Goal: Task Accomplishment & Management: Complete application form

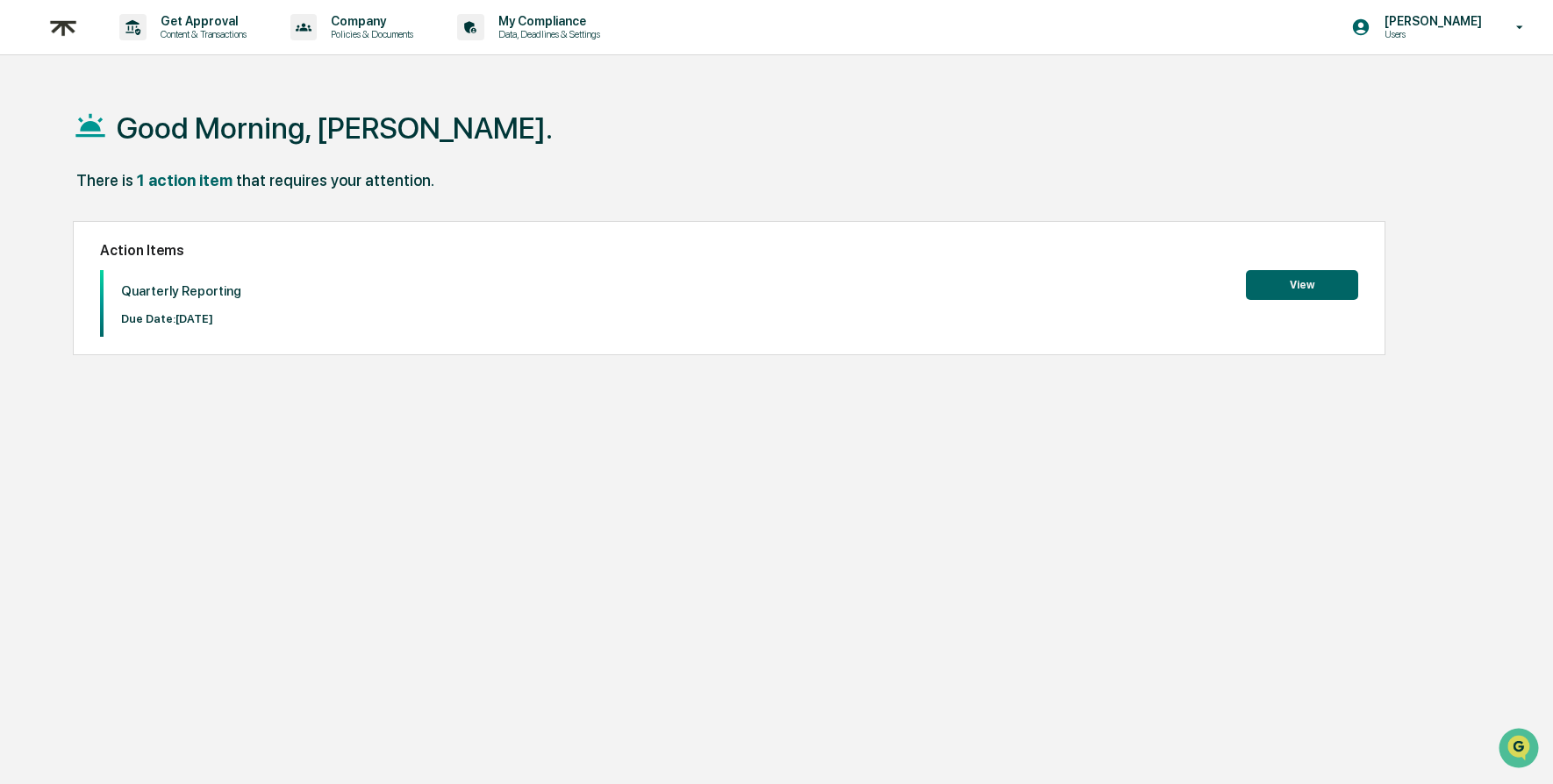
click at [1302, 291] on button "View" at bounding box center [1302, 285] width 112 height 29
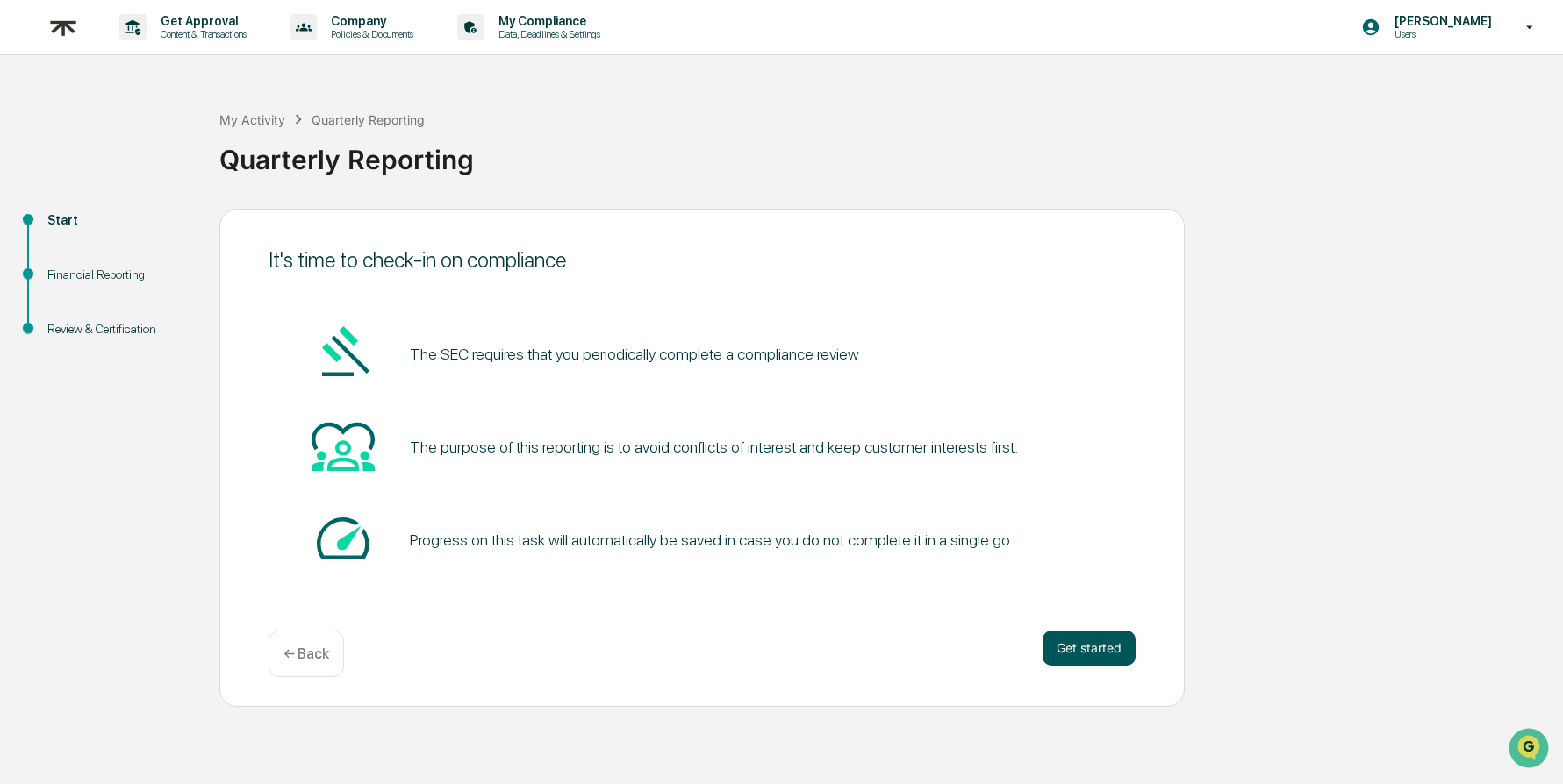
click at [1104, 650] on button "Get started" at bounding box center [1088, 648] width 93 height 35
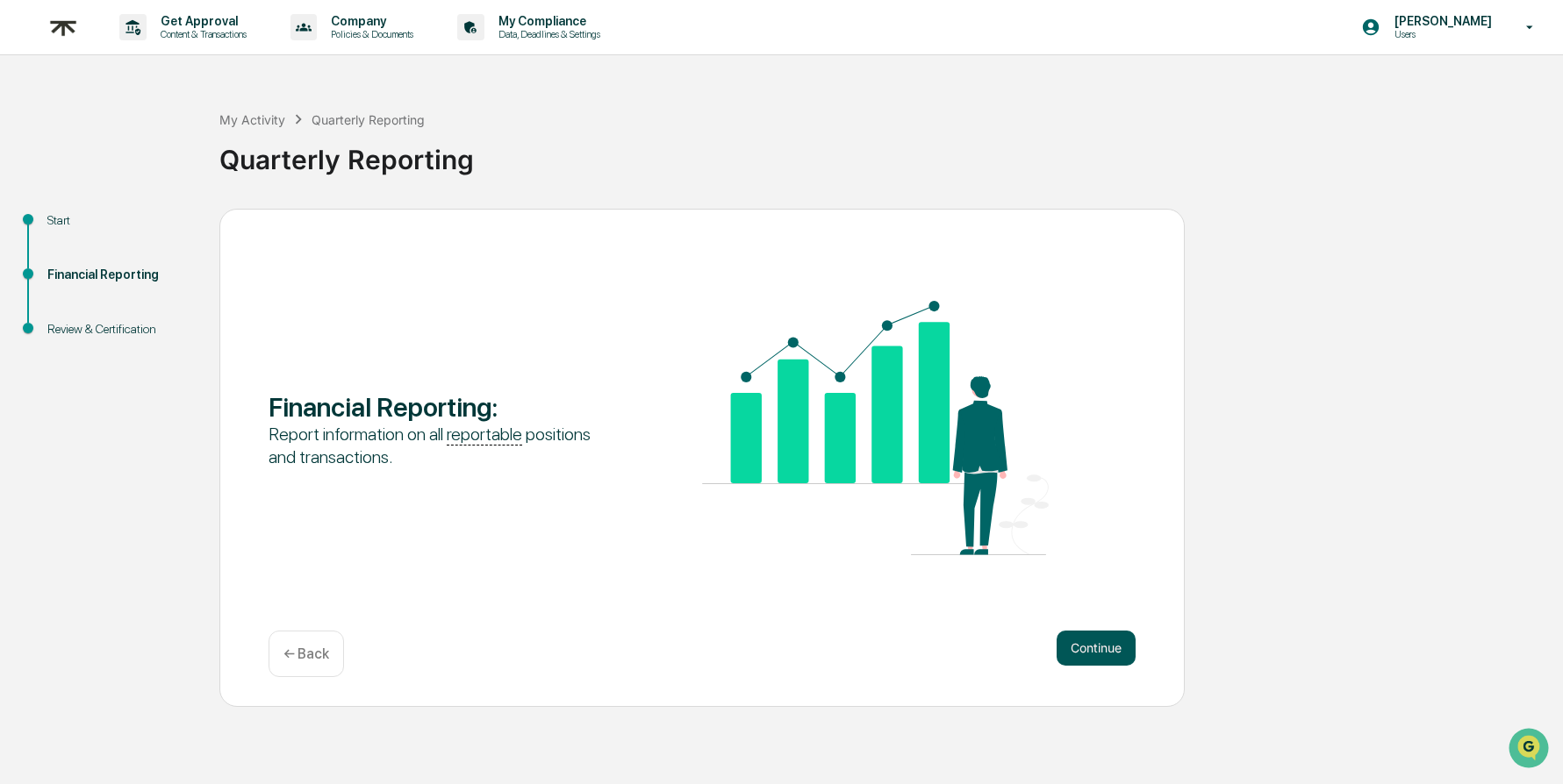
click at [1112, 658] on button "Continue" at bounding box center [1096, 648] width 79 height 35
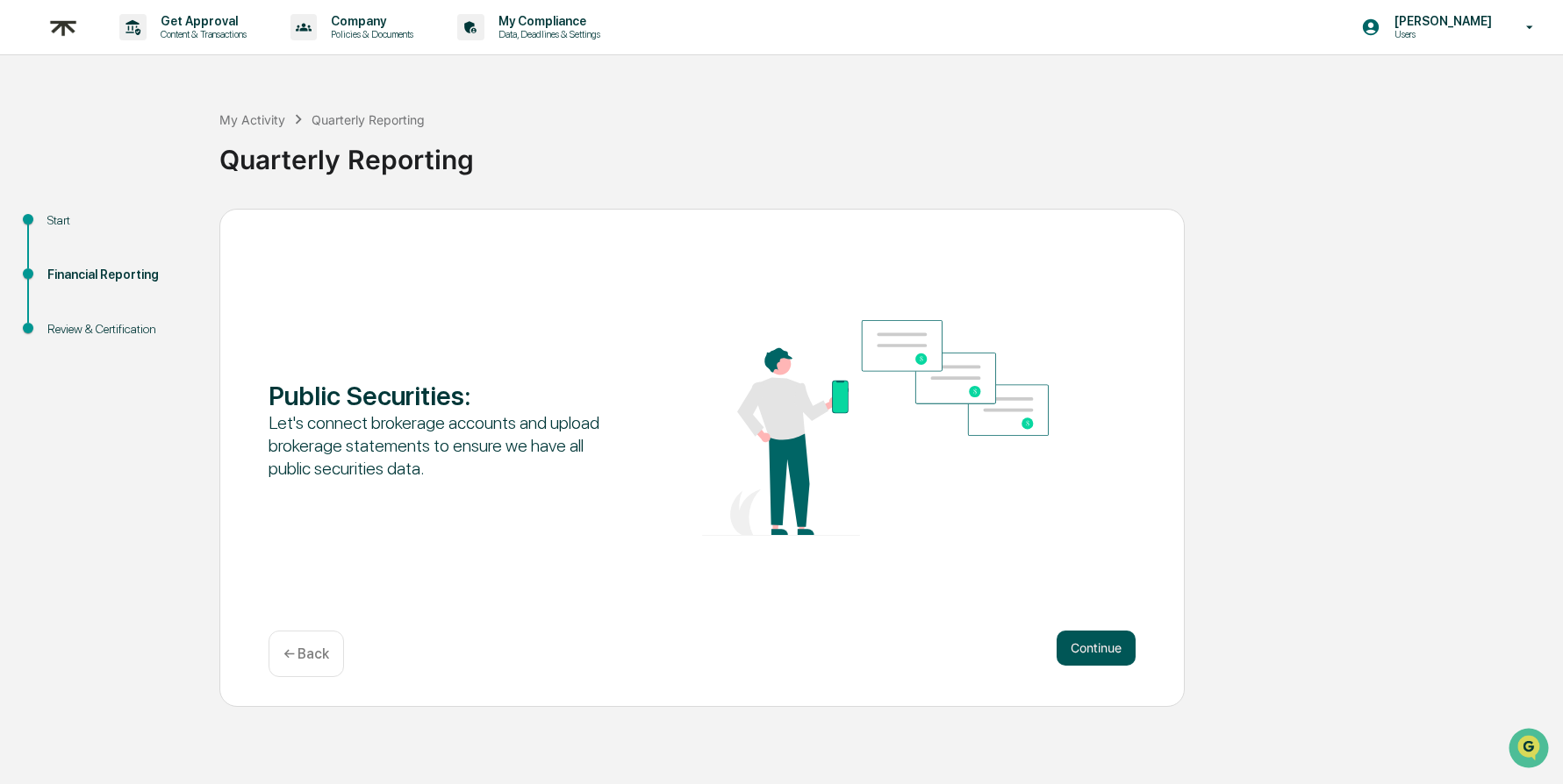
click at [1104, 655] on button "Continue" at bounding box center [1096, 648] width 79 height 35
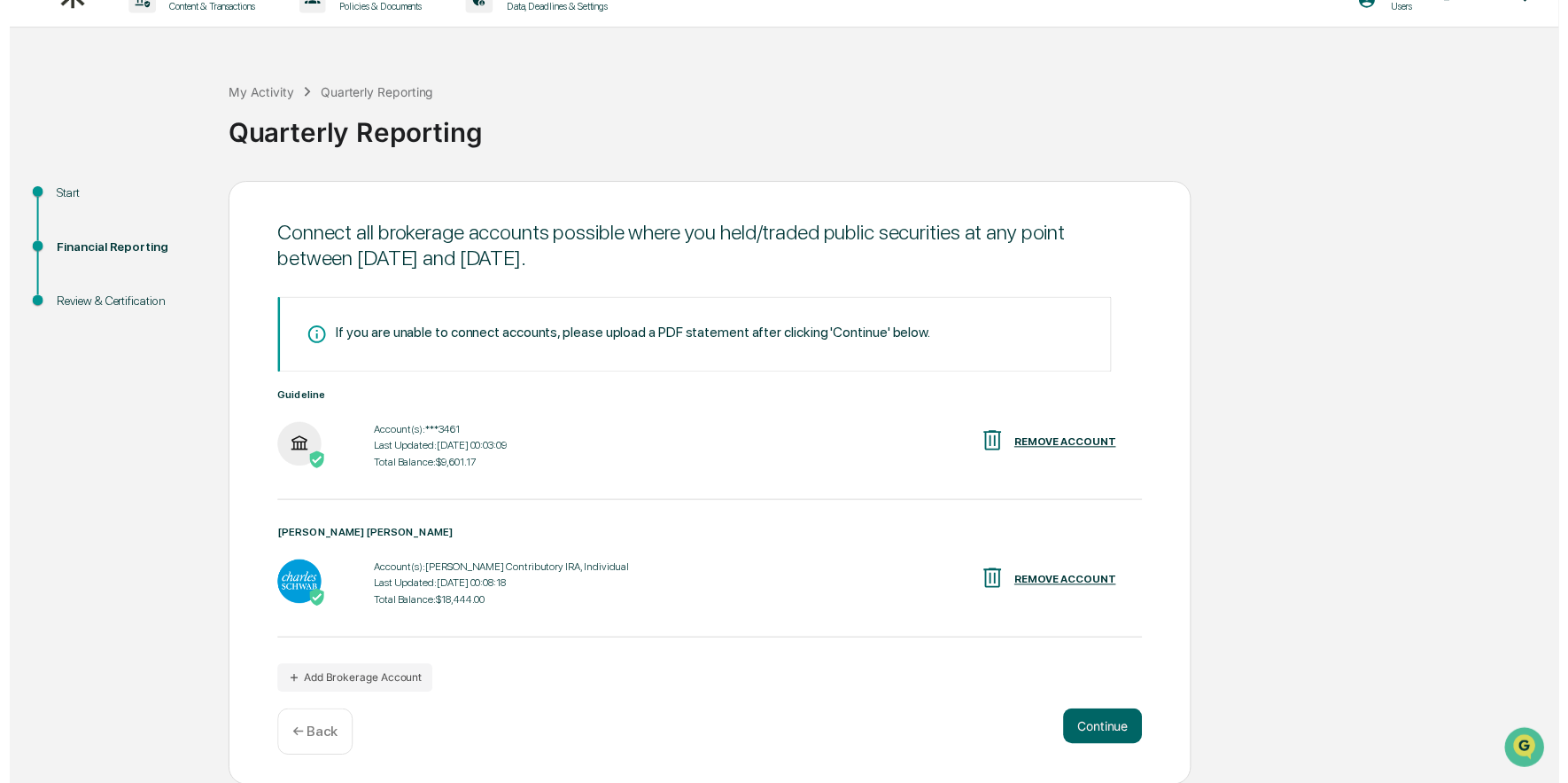
scroll to position [29, 0]
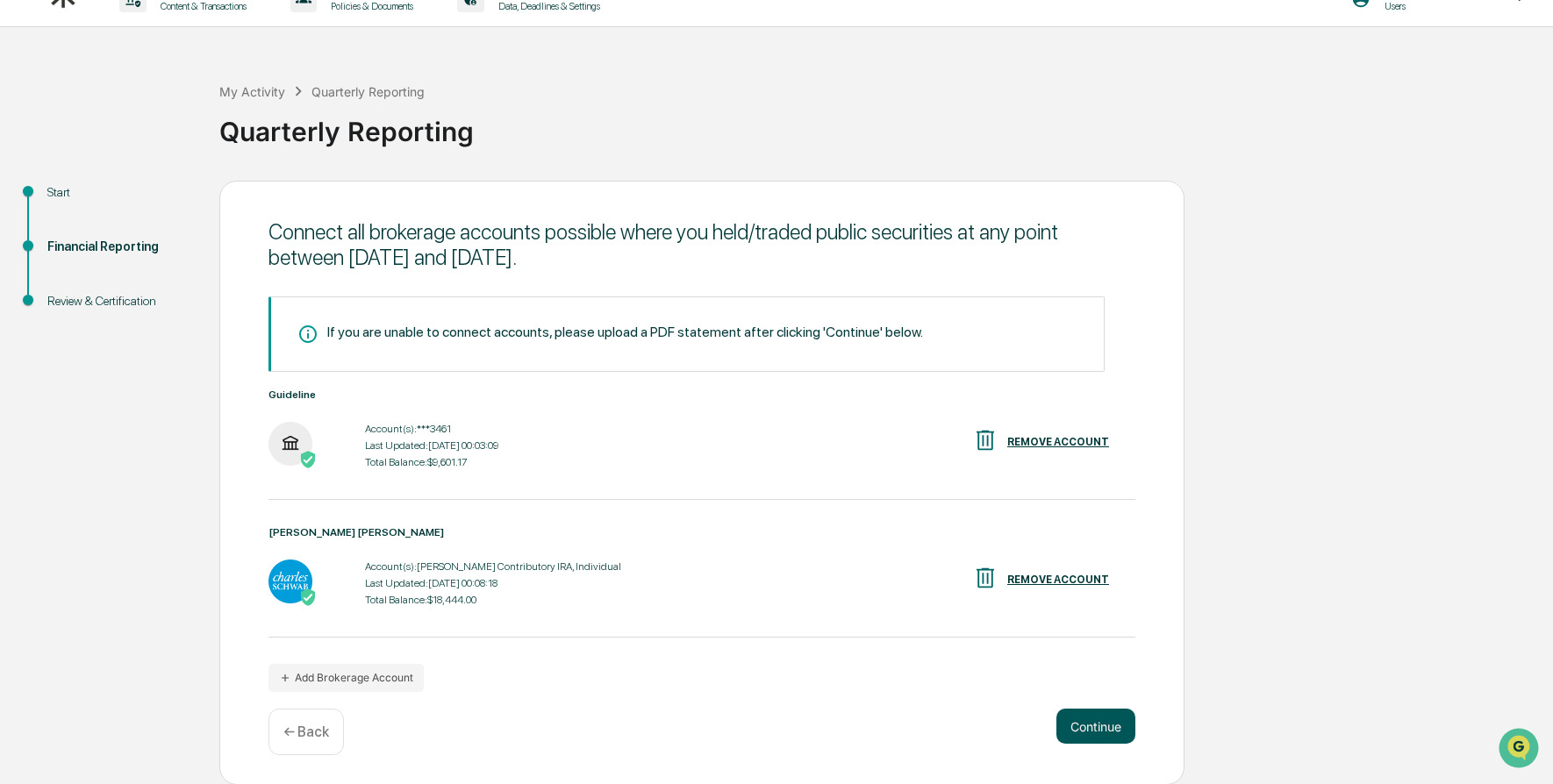
click at [1104, 723] on button "Continue" at bounding box center [1097, 726] width 79 height 35
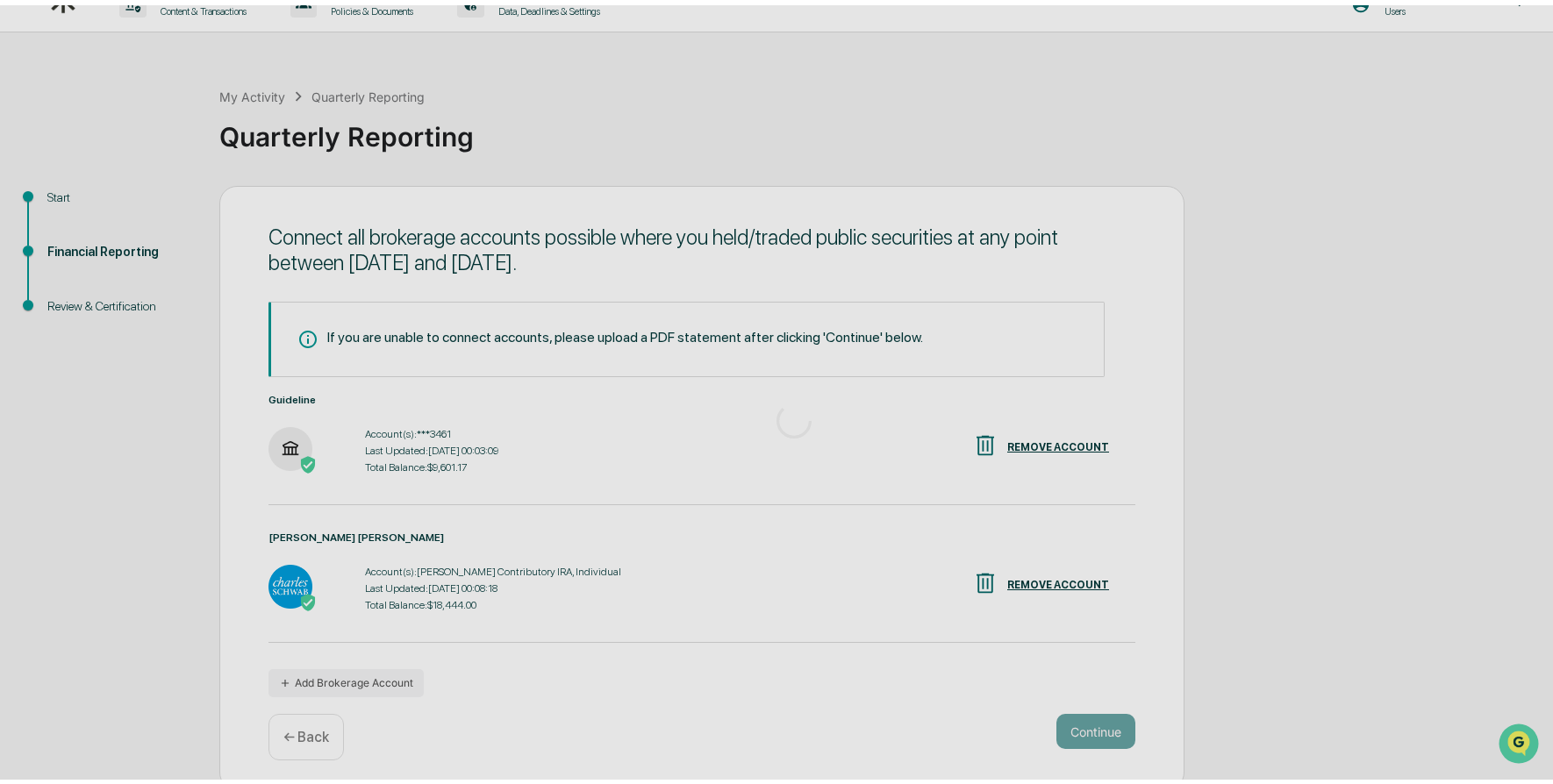
scroll to position [0, 0]
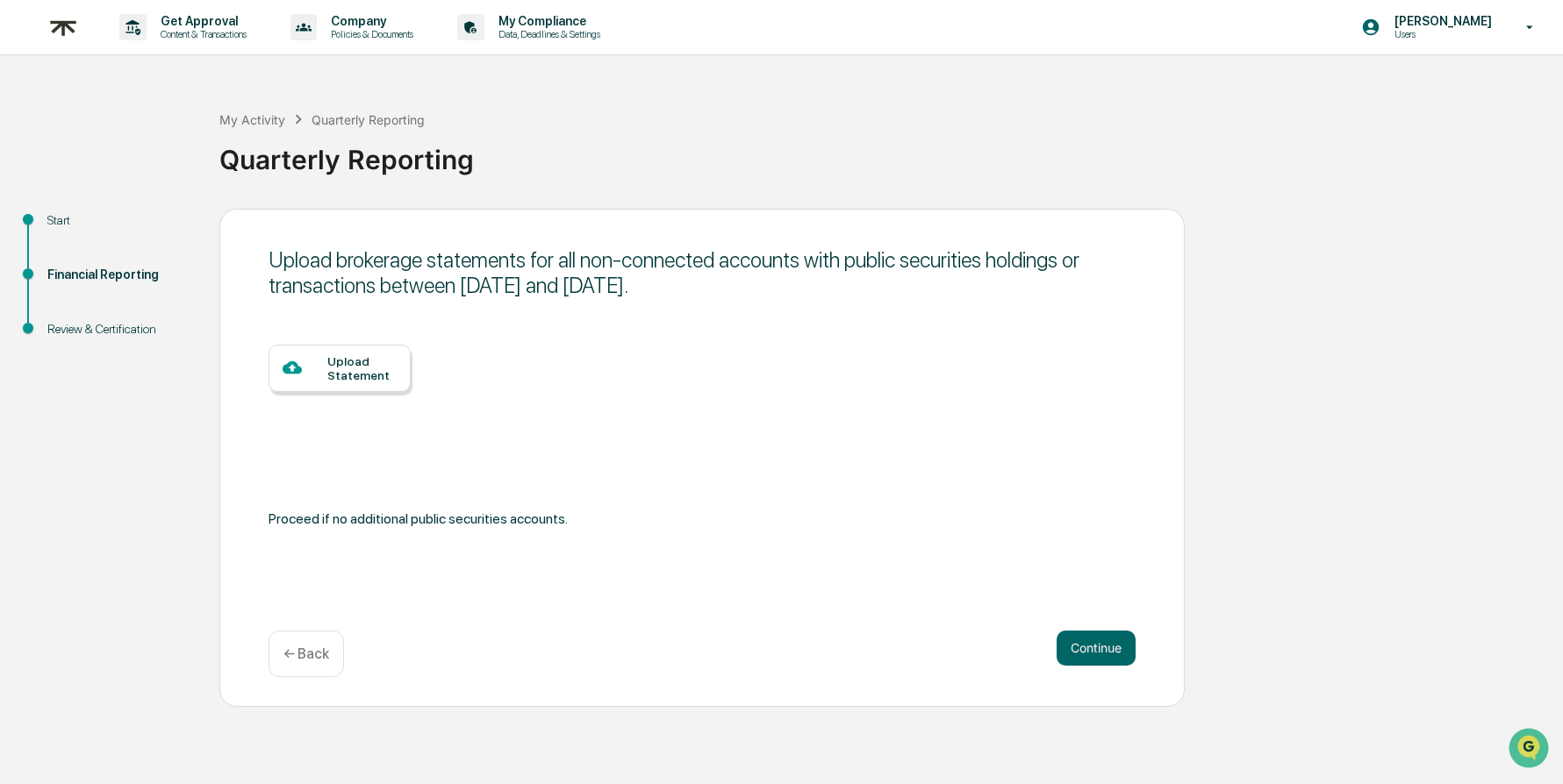
click at [391, 370] on div "Upload Statement" at bounding box center [361, 368] width 69 height 28
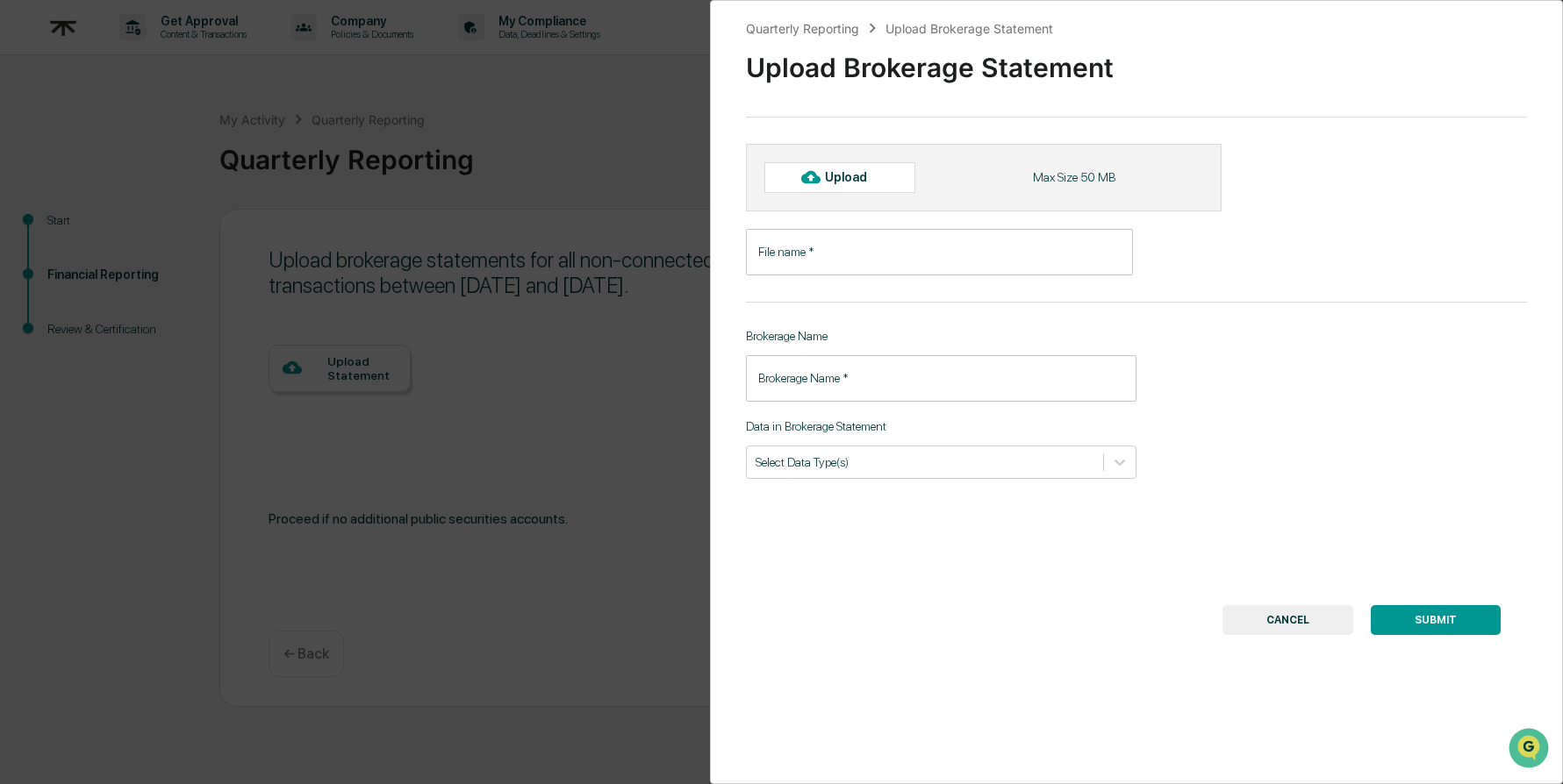
click at [872, 255] on input "File name   *" at bounding box center [939, 252] width 388 height 47
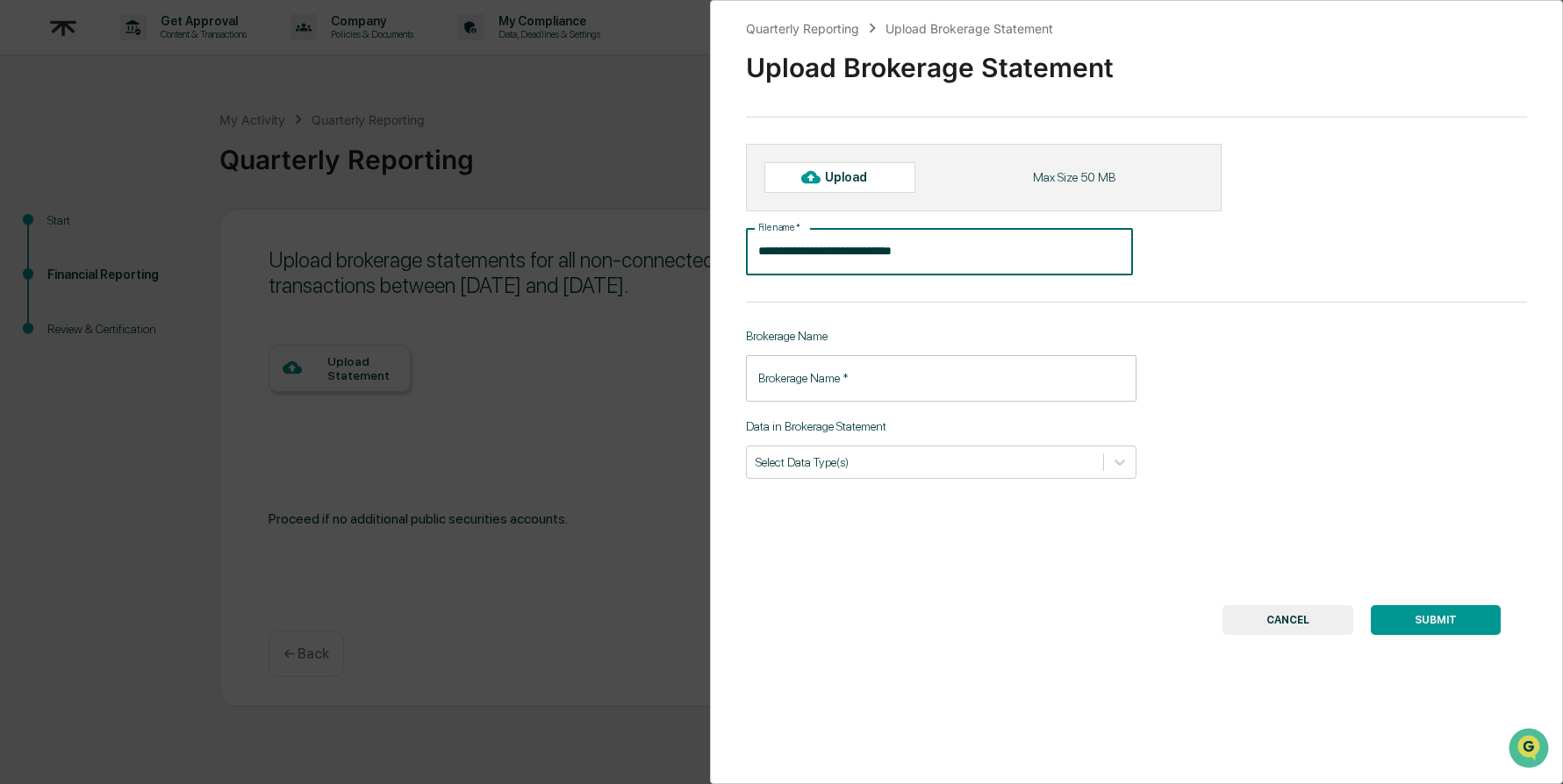
type input "**********"
click at [930, 396] on input "Brokerage Name   *" at bounding box center [940, 378] width 390 height 47
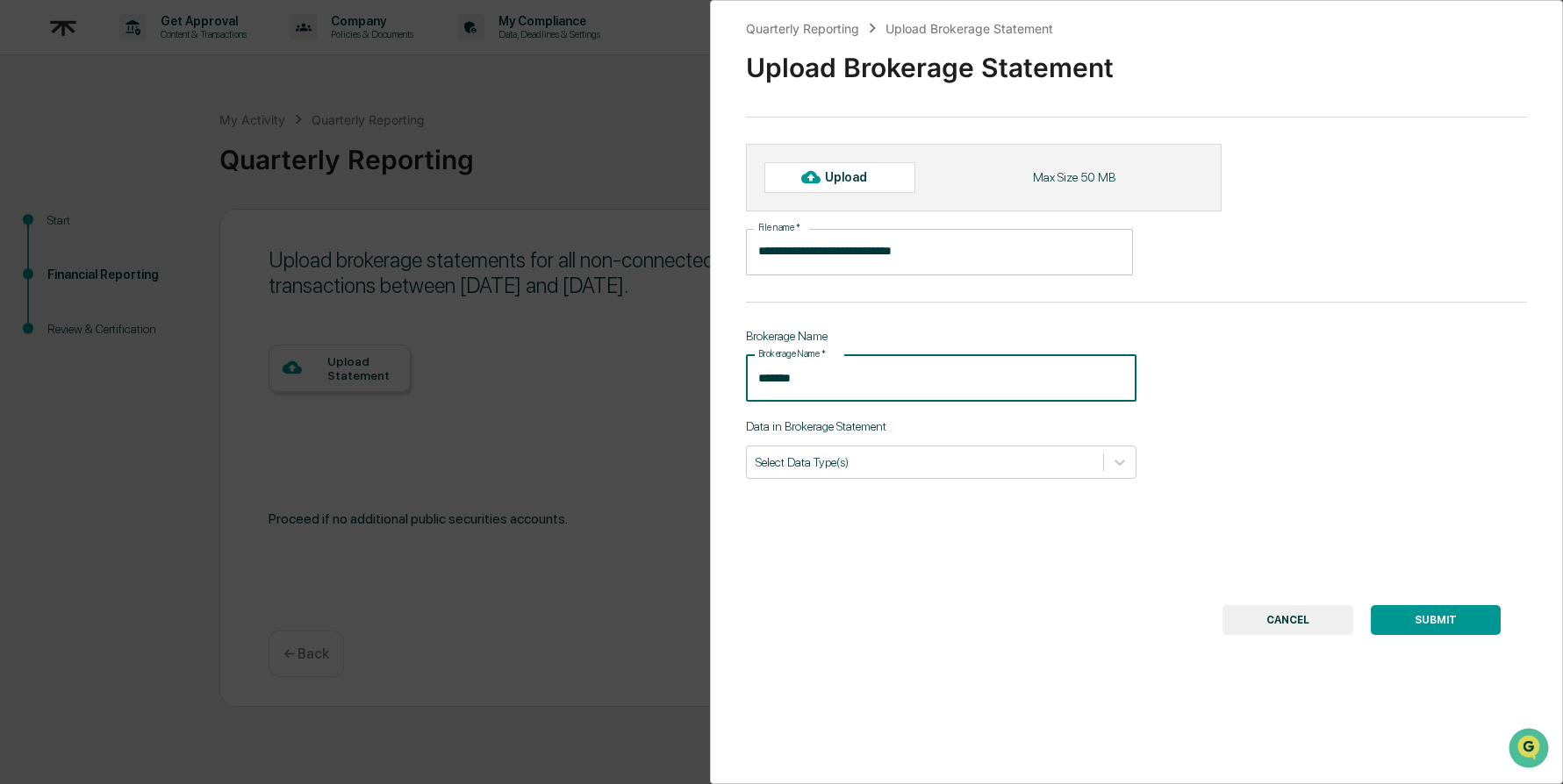
type input "*******"
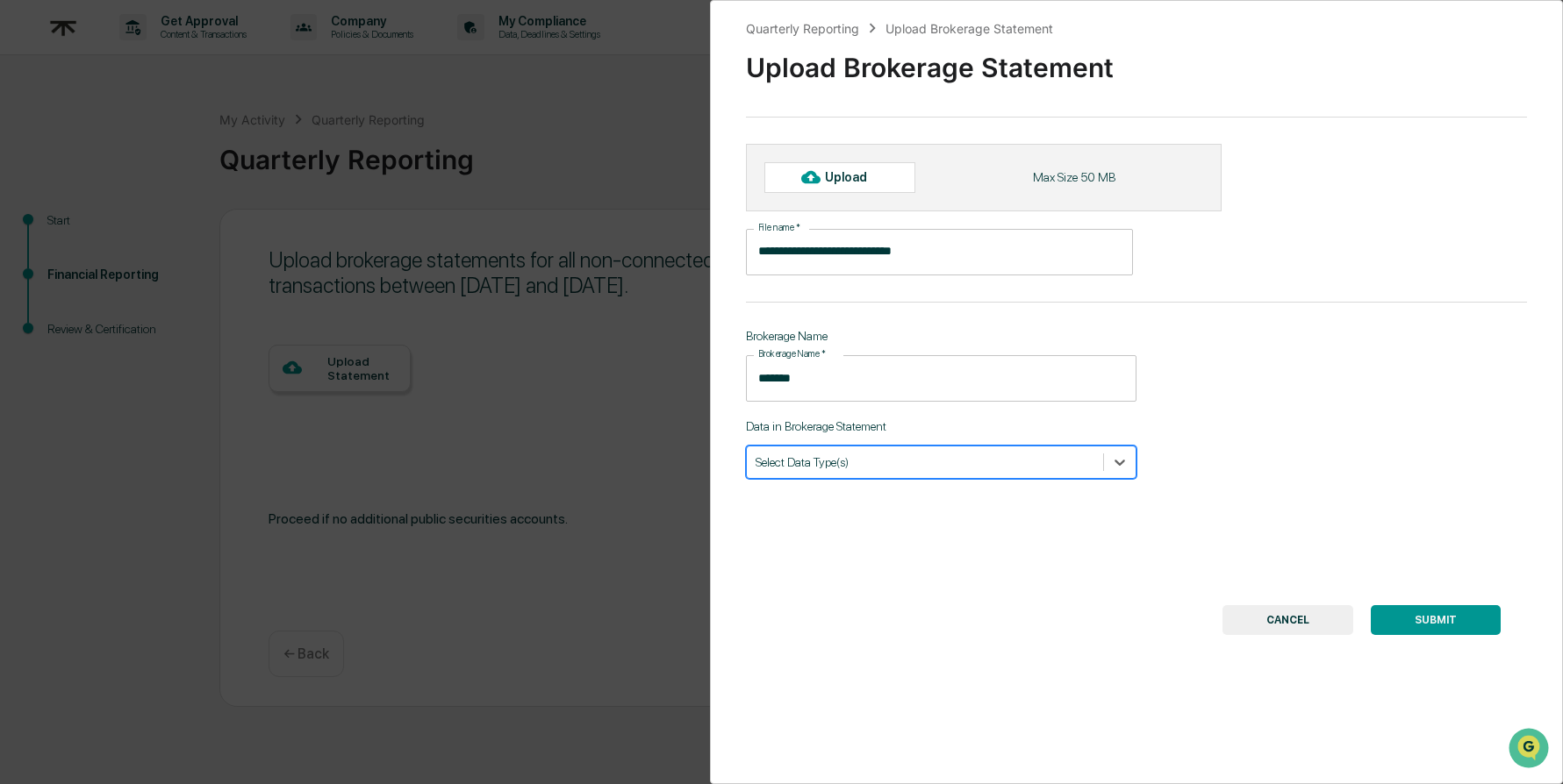
click at [994, 462] on div at bounding box center [925, 462] width 339 height 17
click at [997, 508] on div "Transactions" at bounding box center [940, 503] width 390 height 28
click at [985, 583] on div "**********" at bounding box center [1137, 392] width 854 height 784
click at [1010, 450] on div "Transactions" at bounding box center [909, 462] width 325 height 25
click at [957, 662] on div "**********" at bounding box center [1137, 392] width 854 height 784
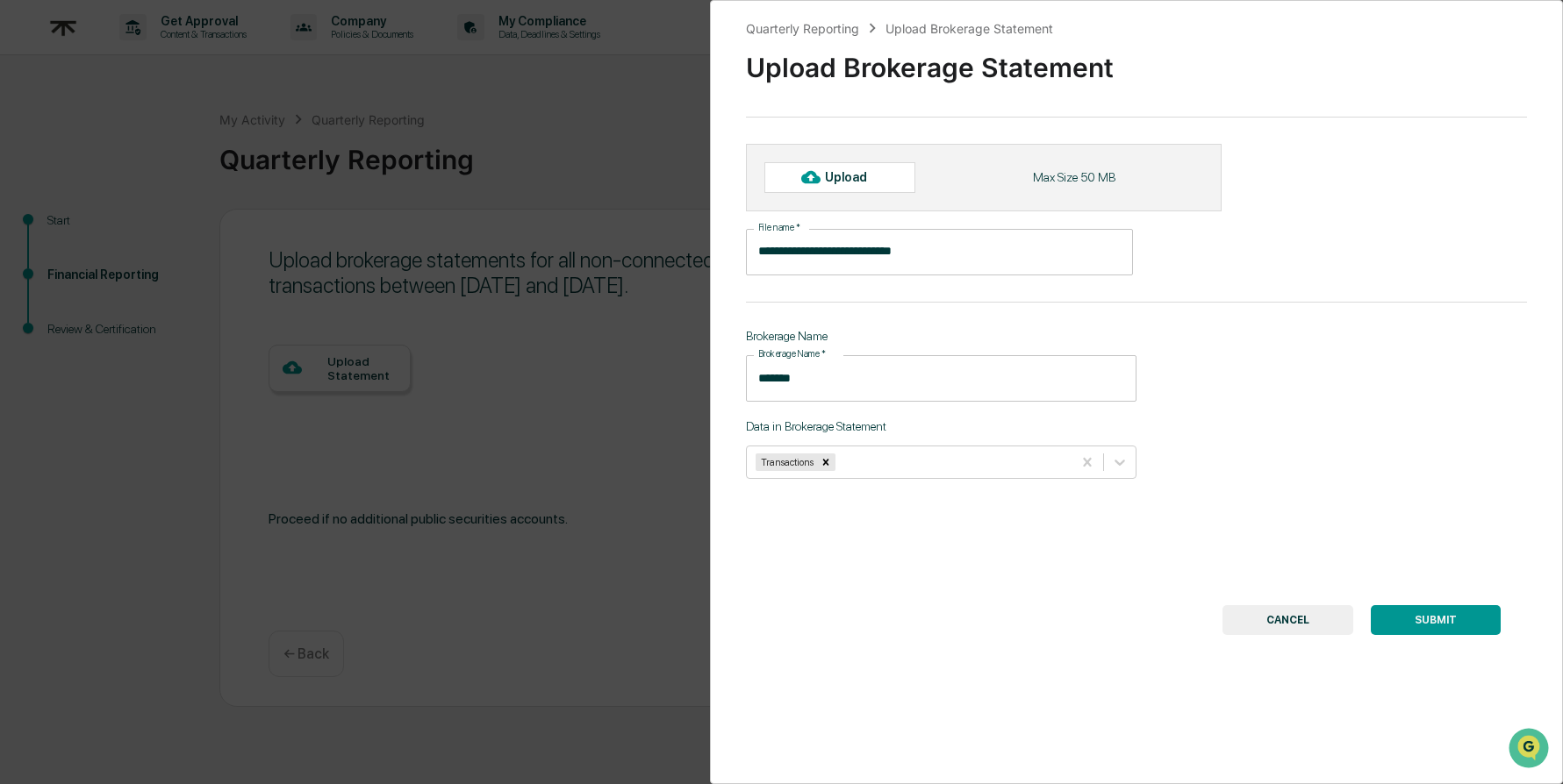
click at [1094, 547] on div "**********" at bounding box center [1137, 392] width 854 height 784
click at [869, 171] on div "Upload" at bounding box center [853, 176] width 57 height 14
type input "**********"
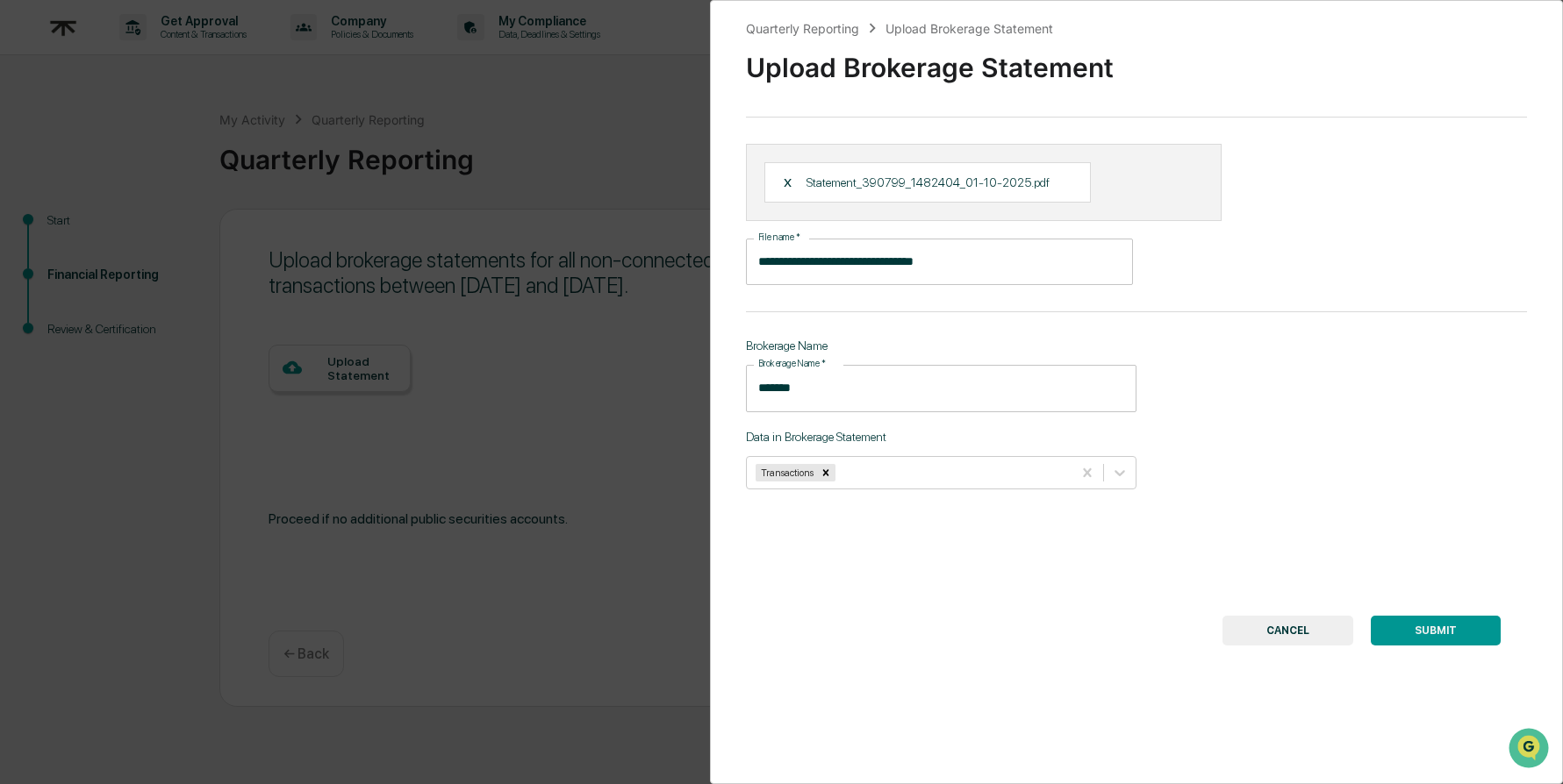
click at [1431, 633] on button "SUBMIT" at bounding box center [1435, 631] width 129 height 29
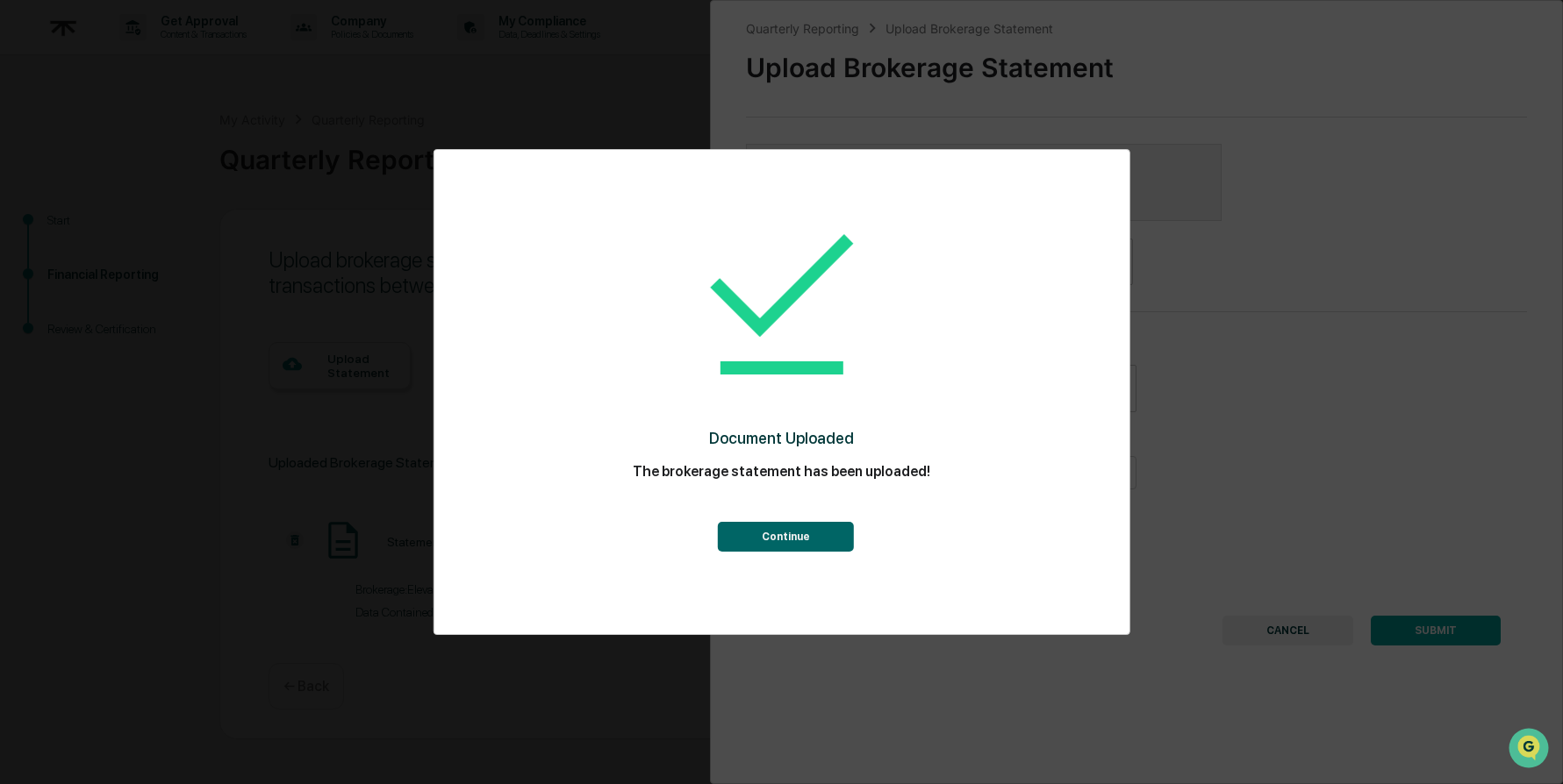
click at [804, 536] on button "Continue" at bounding box center [786, 537] width 136 height 29
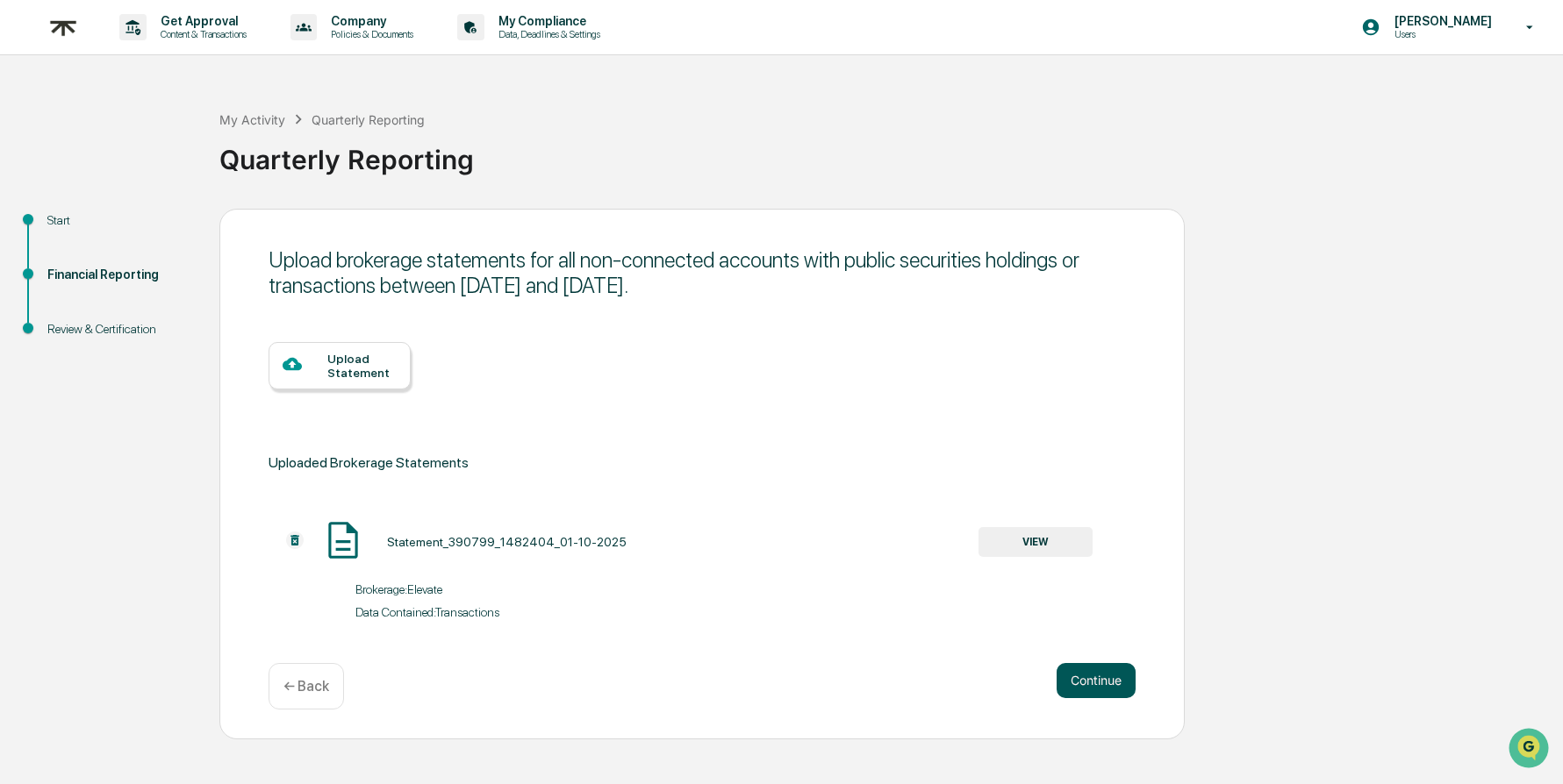
click at [1108, 682] on button "Continue" at bounding box center [1096, 680] width 79 height 35
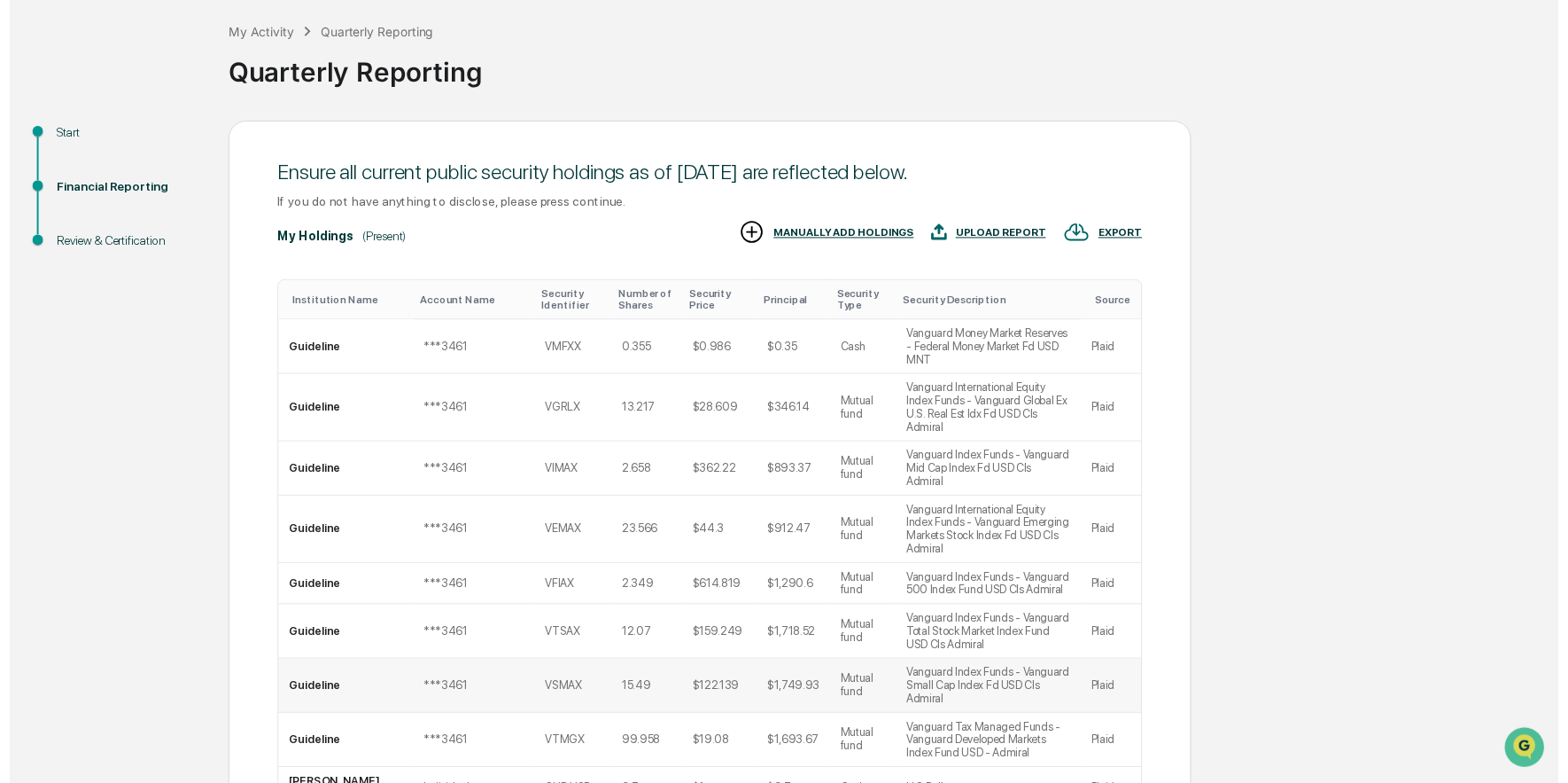
scroll to position [244, 0]
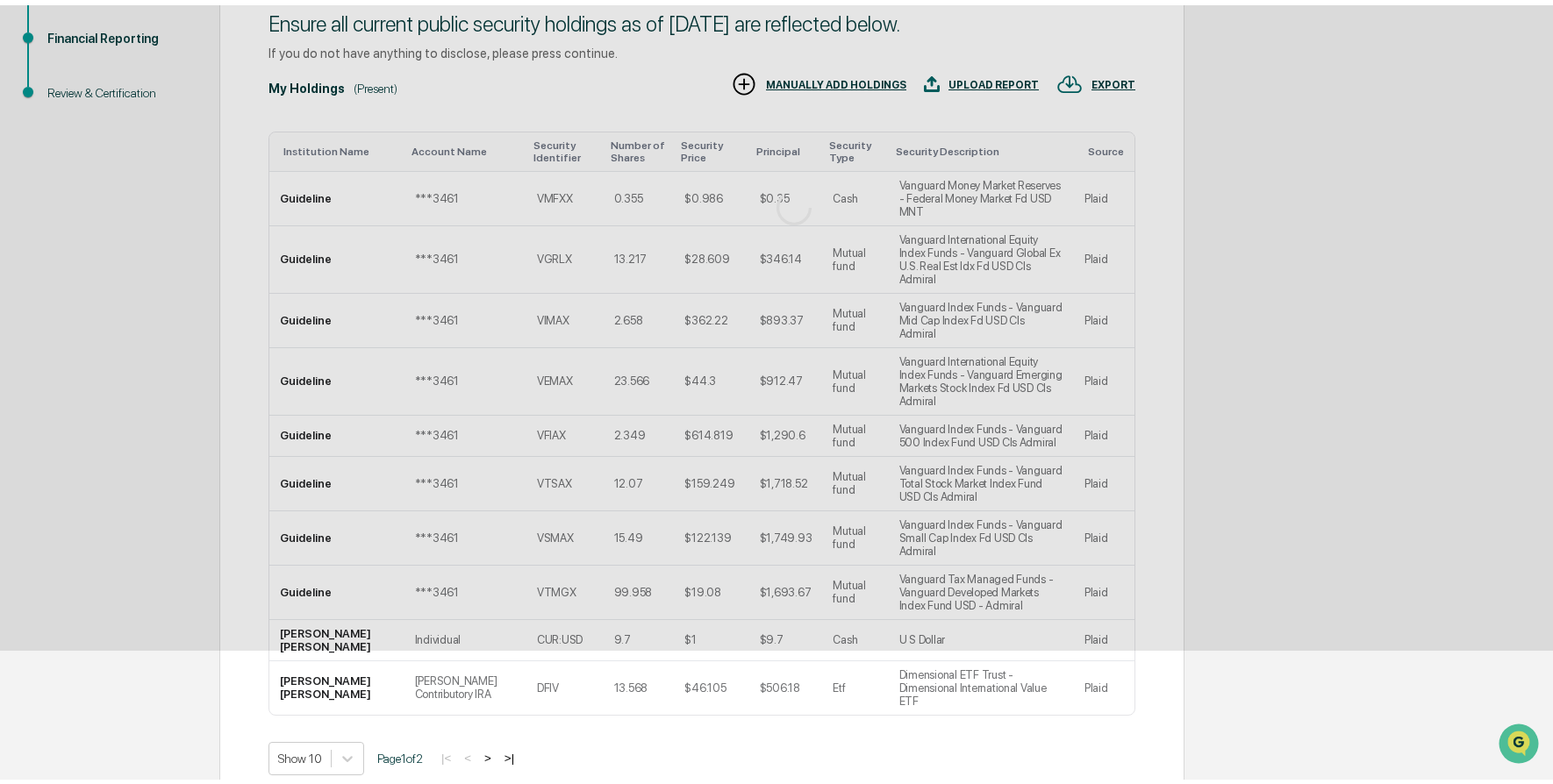
scroll to position [0, 0]
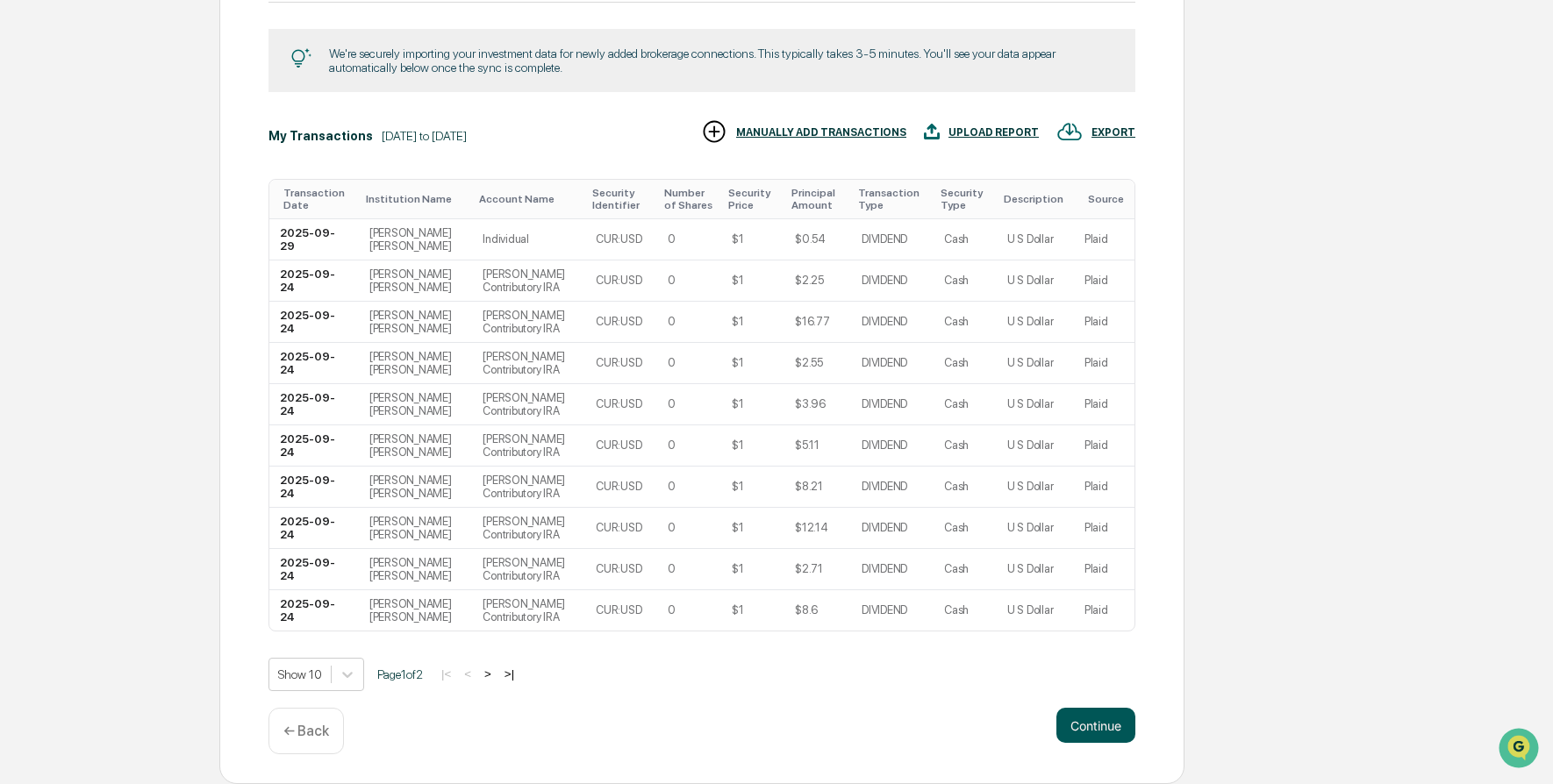
click at [1092, 722] on button "Continue" at bounding box center [1097, 725] width 79 height 35
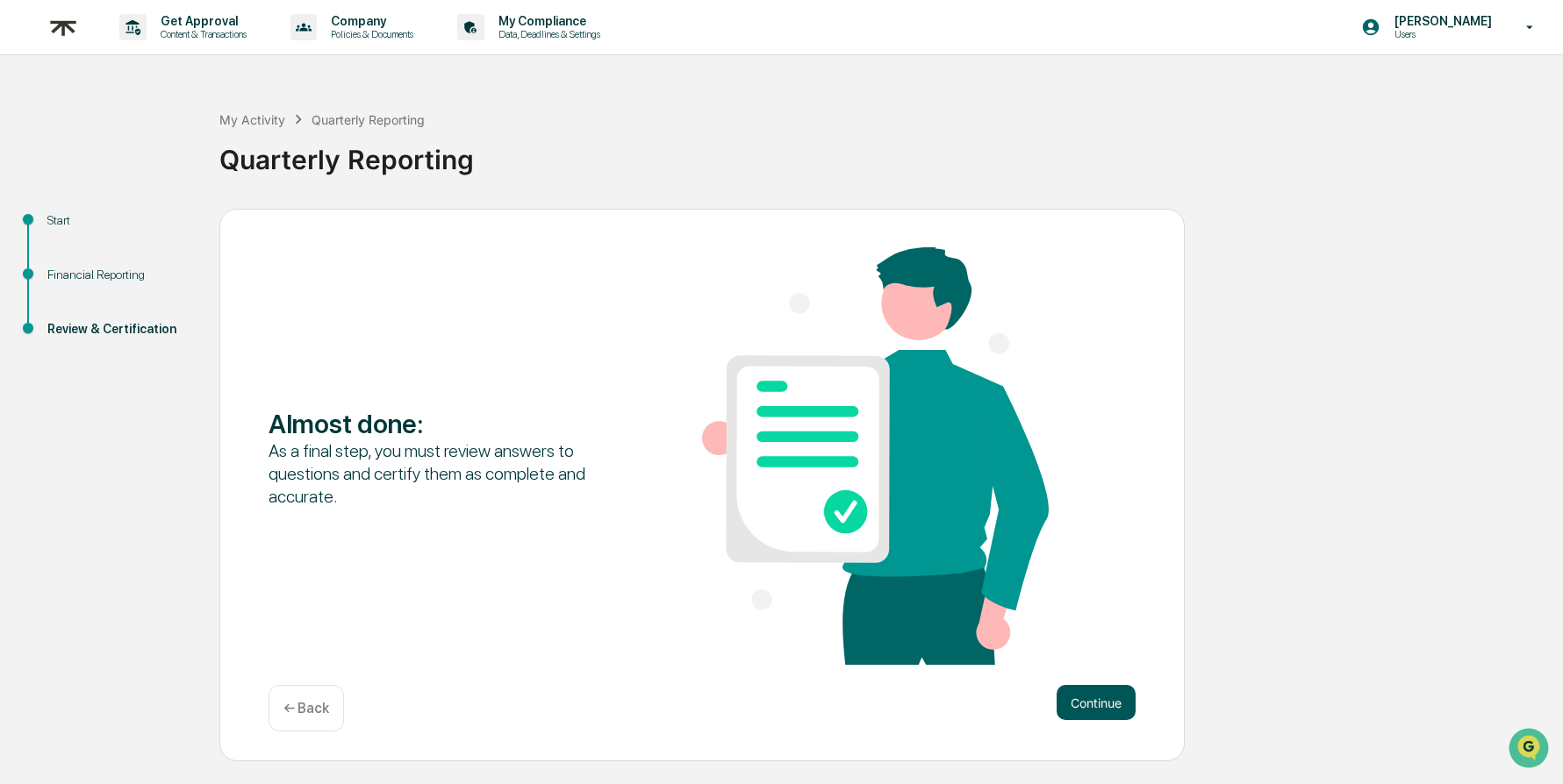
click at [1111, 705] on button "Continue" at bounding box center [1096, 702] width 79 height 35
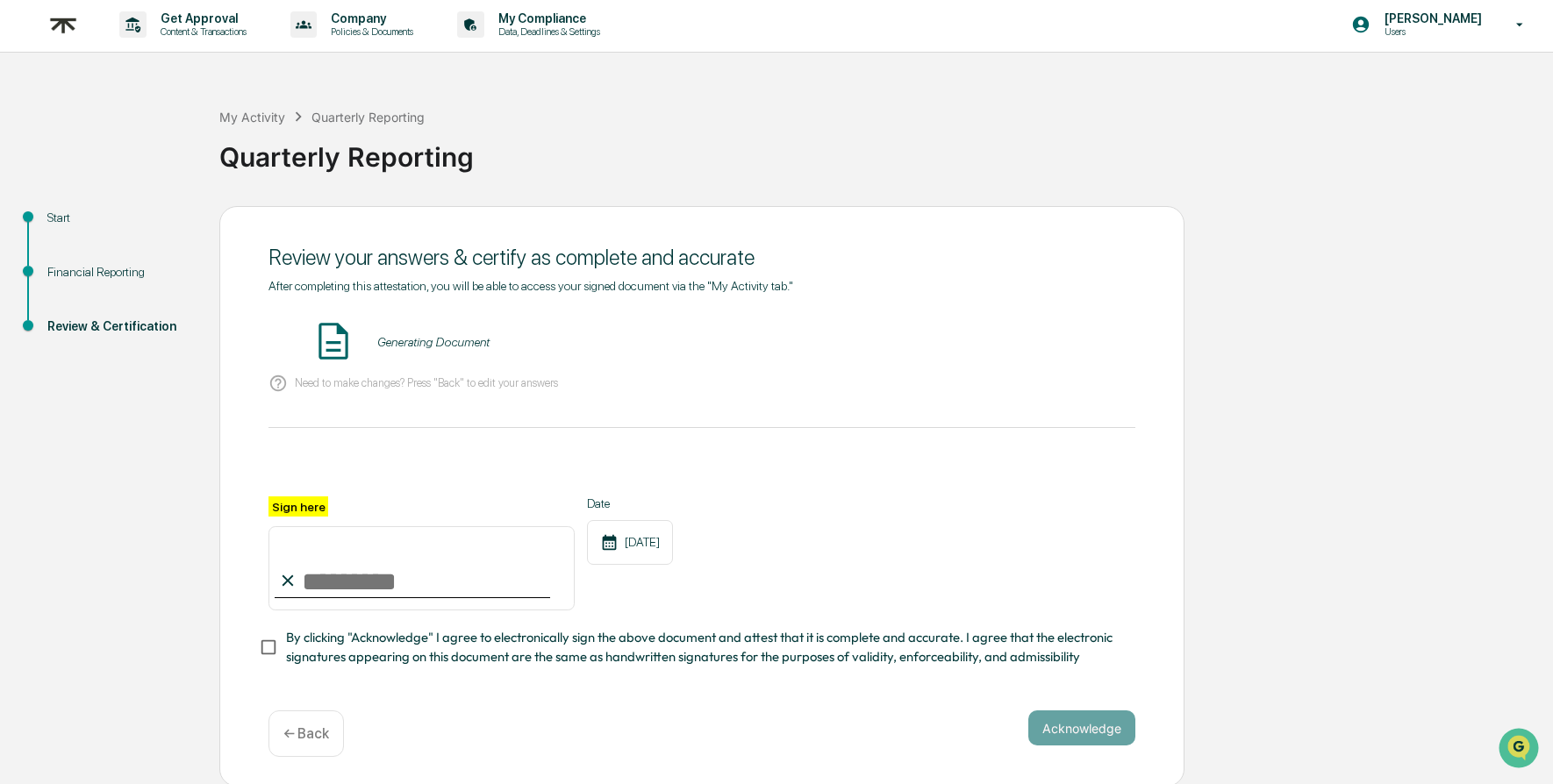
scroll to position [5, 0]
click at [325, 564] on input "Sign here" at bounding box center [421, 566] width 306 height 84
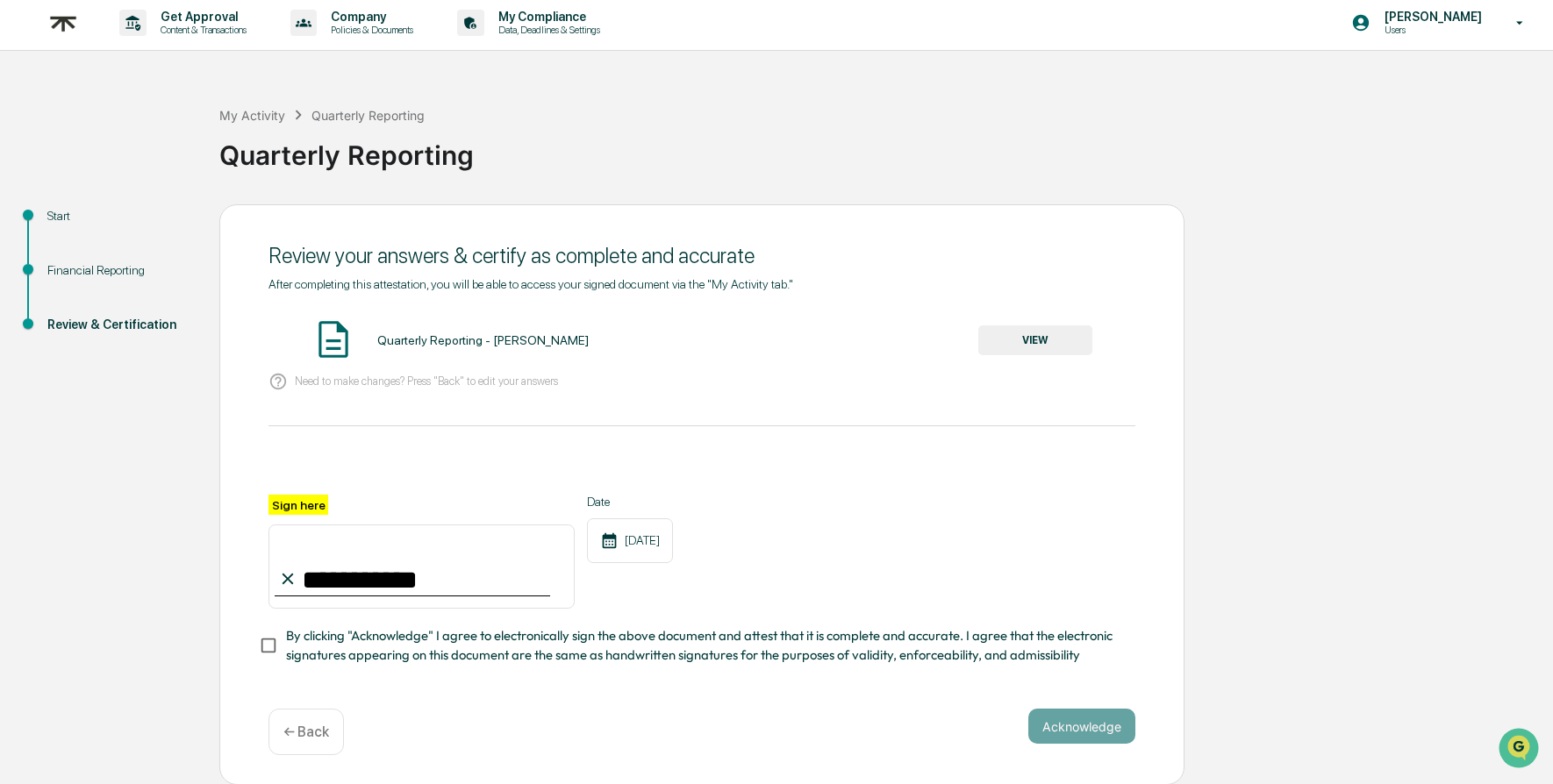
type input "**********"
click at [619, 605] on div "Date [DATE]" at bounding box center [630, 552] width 86 height 114
click at [525, 660] on span "By clicking "Acknowledge" I agree to electronically sign the above document and…" at bounding box center [704, 645] width 836 height 39
click at [1085, 721] on button "Acknowledge" at bounding box center [1082, 726] width 107 height 35
click at [343, 332] on img at bounding box center [333, 340] width 44 height 44
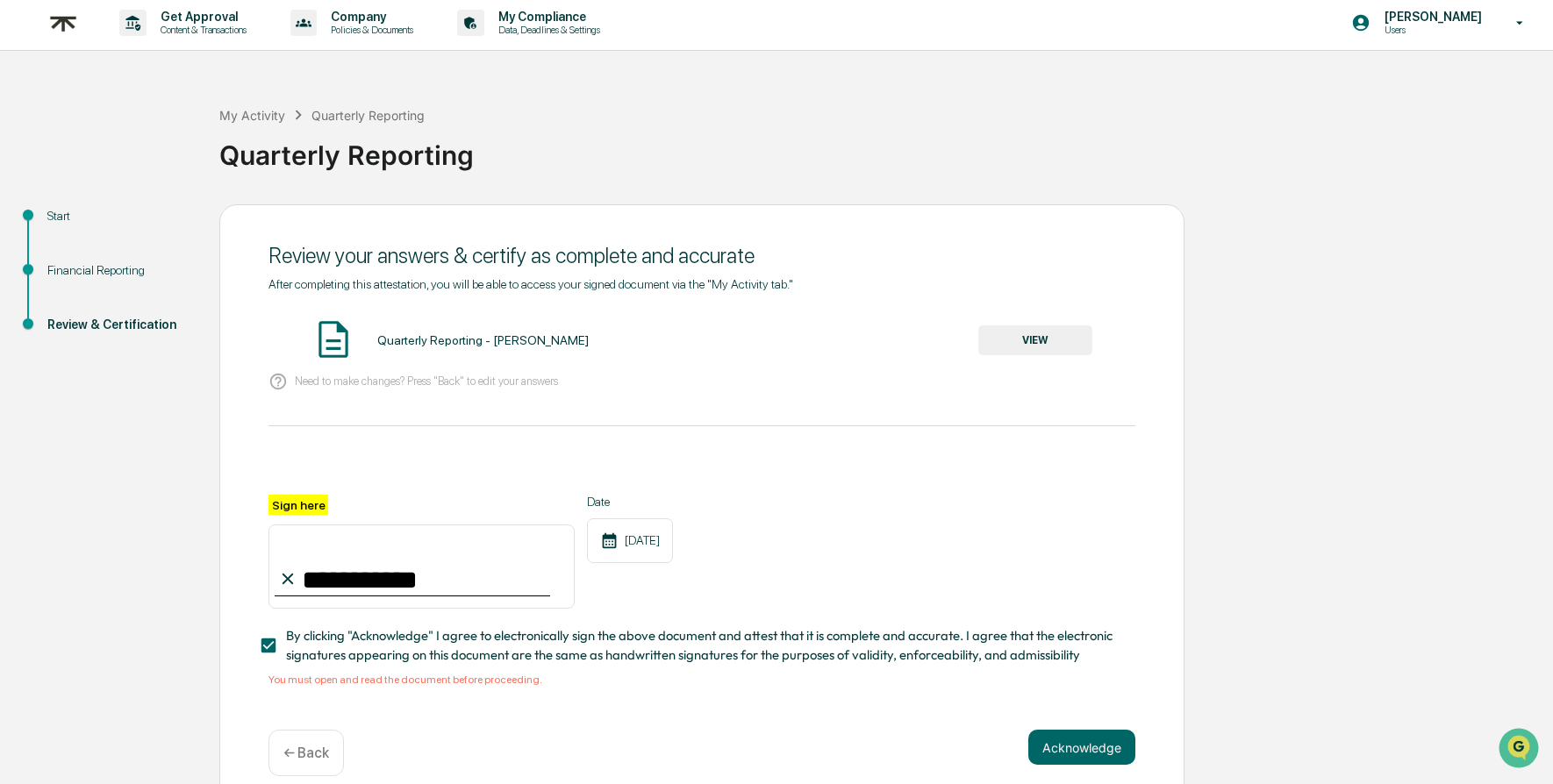
click at [402, 338] on div "Quarterly Reporting - [PERSON_NAME]" at bounding box center [483, 340] width 211 height 14
click at [335, 343] on img at bounding box center [333, 340] width 44 height 44
click at [330, 391] on div "Need to make changes? Press "Back" to edit your answers" at bounding box center [702, 382] width 867 height 36
click at [361, 382] on p "Need to make changes? Press "Back" to edit your answers" at bounding box center [426, 381] width 264 height 13
drag, startPoint x: 419, startPoint y: 678, endPoint x: 411, endPoint y: 671, distance: 10.6
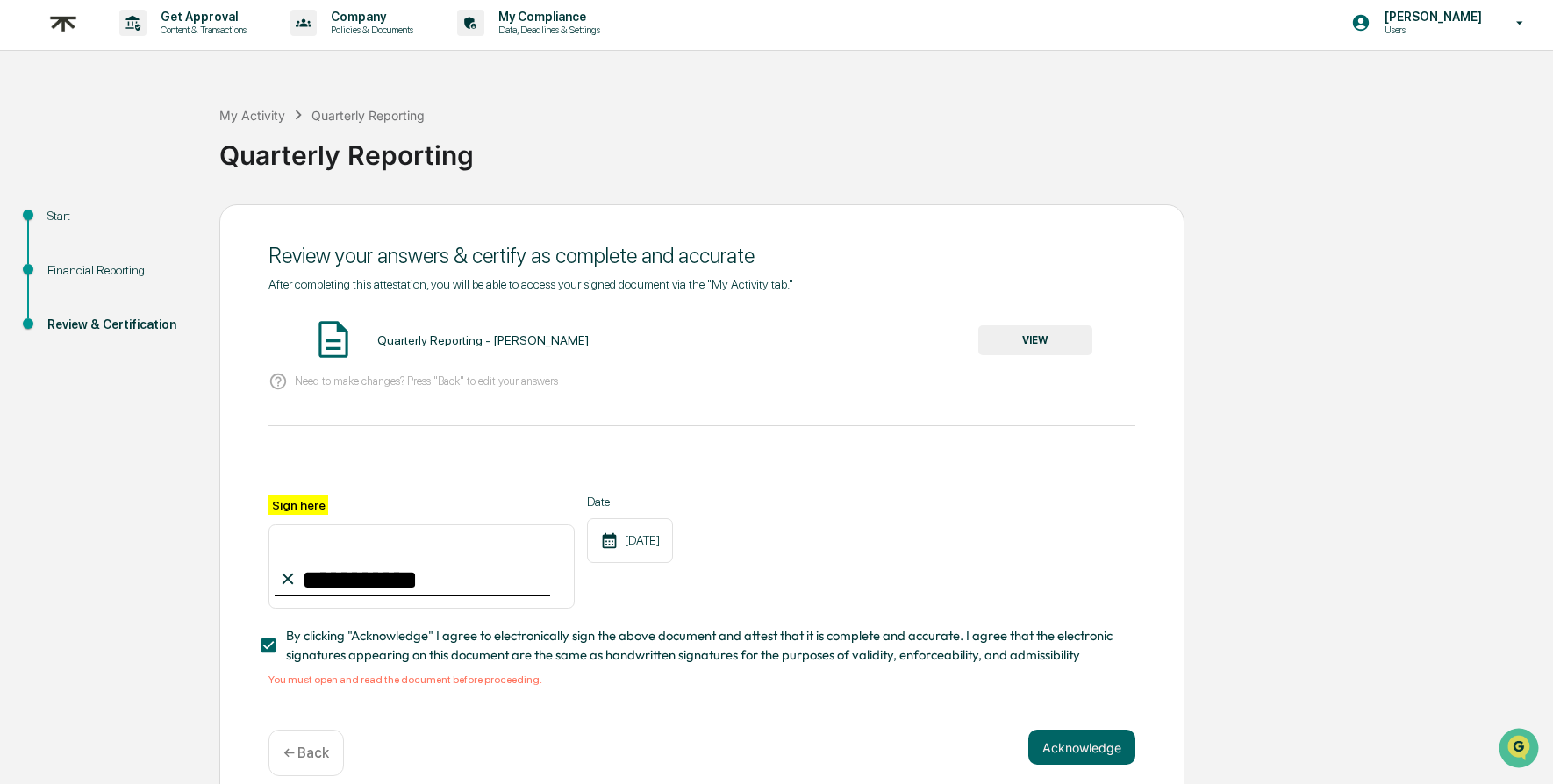
click at [420, 678] on div "You must open and read the document before proceeding." at bounding box center [702, 679] width 867 height 12
click at [343, 342] on img at bounding box center [333, 340] width 44 height 44
click at [1011, 338] on button "VIEW" at bounding box center [1035, 341] width 114 height 29
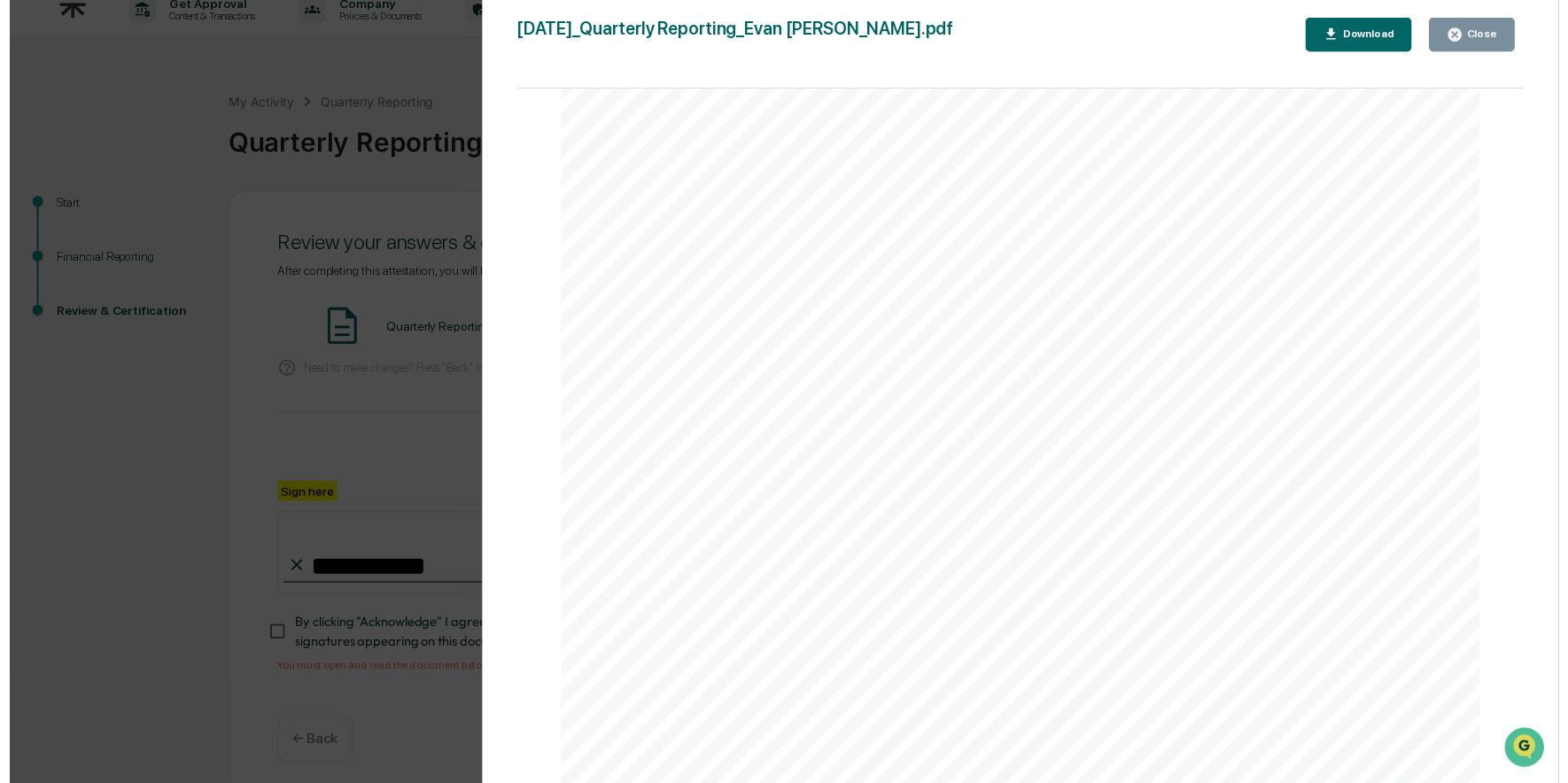
scroll to position [26, 0]
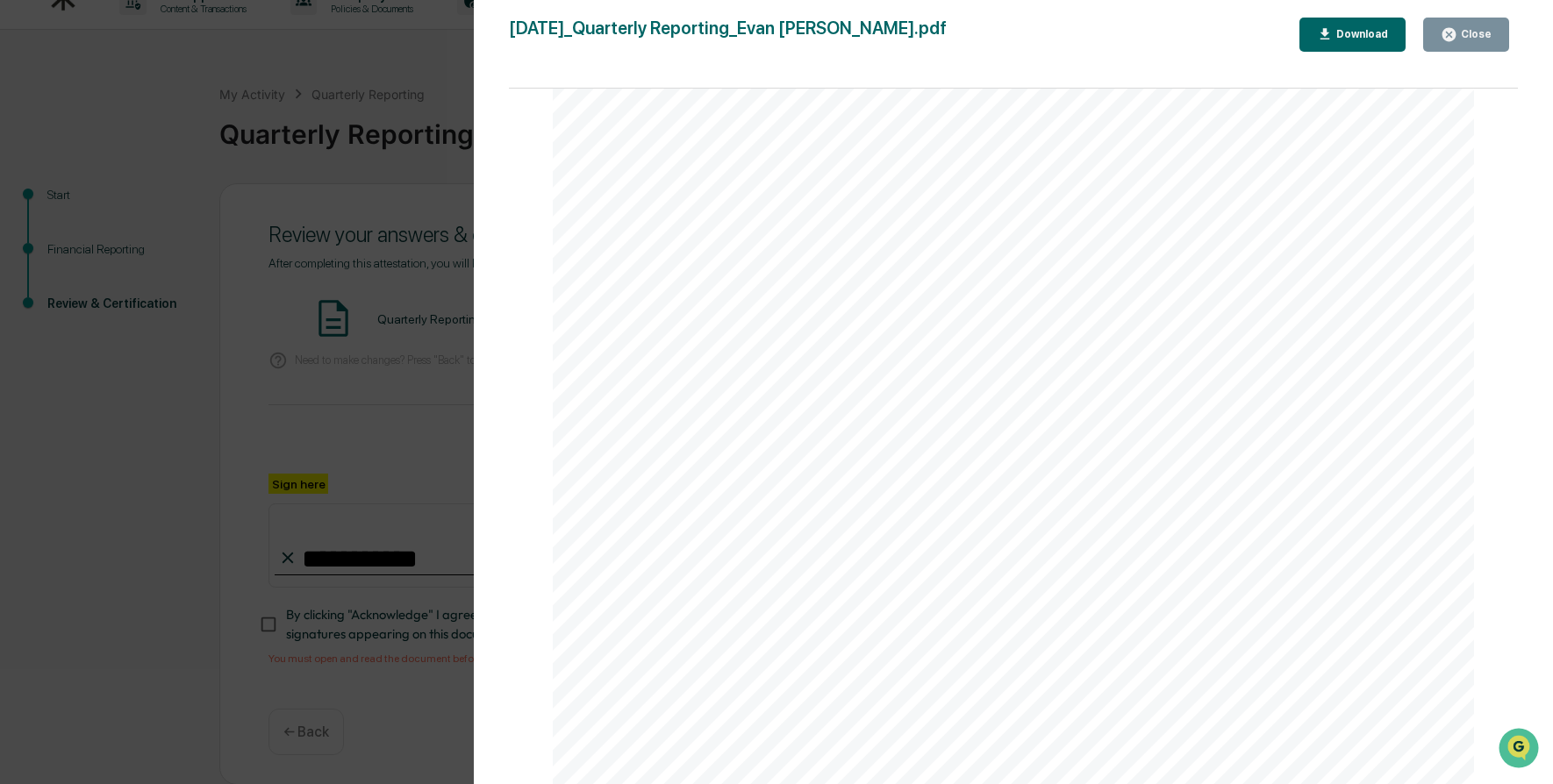
click at [1470, 39] on div "Close" at bounding box center [1474, 34] width 34 height 12
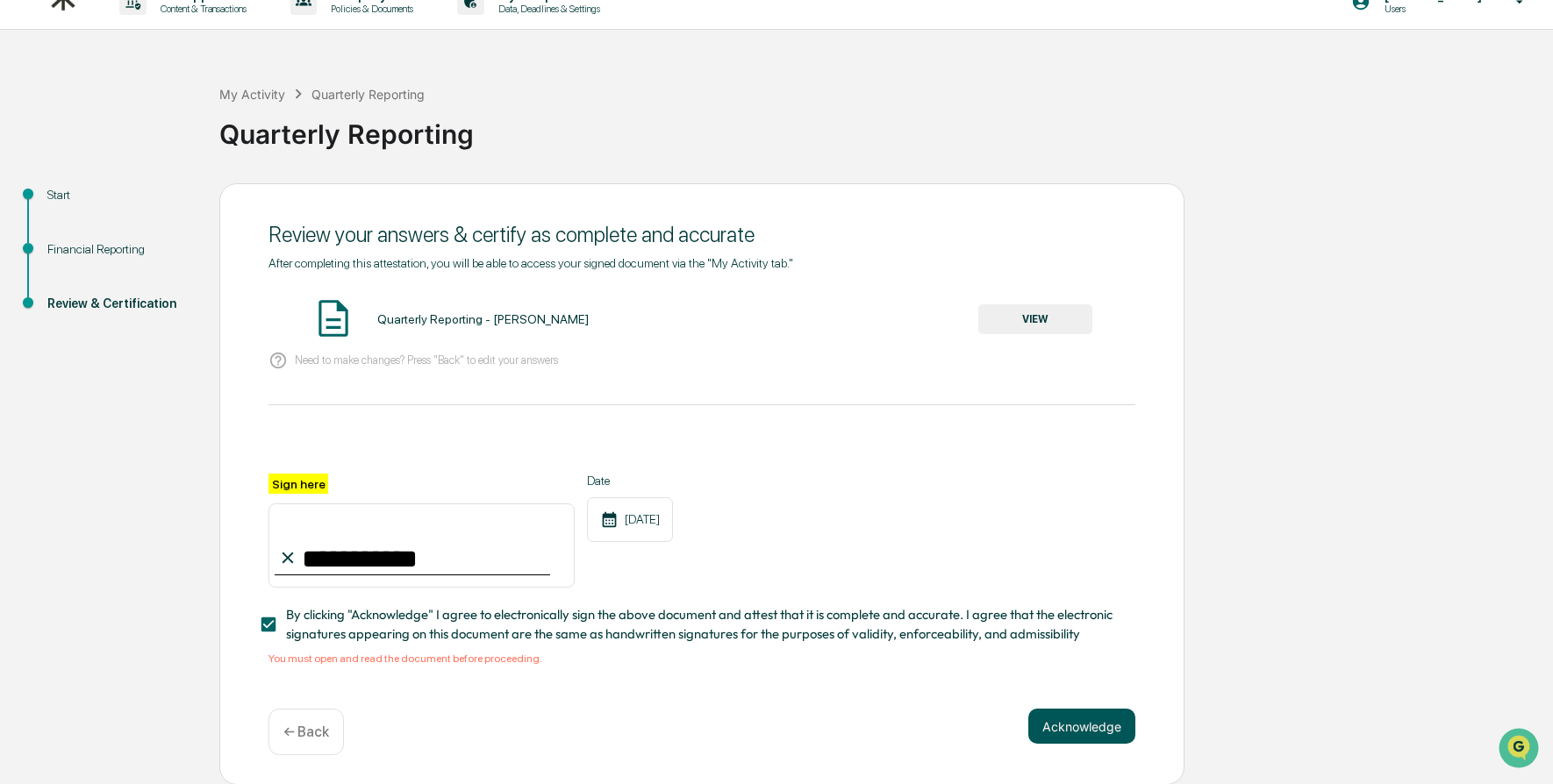
click at [1097, 731] on button "Acknowledge" at bounding box center [1082, 726] width 107 height 35
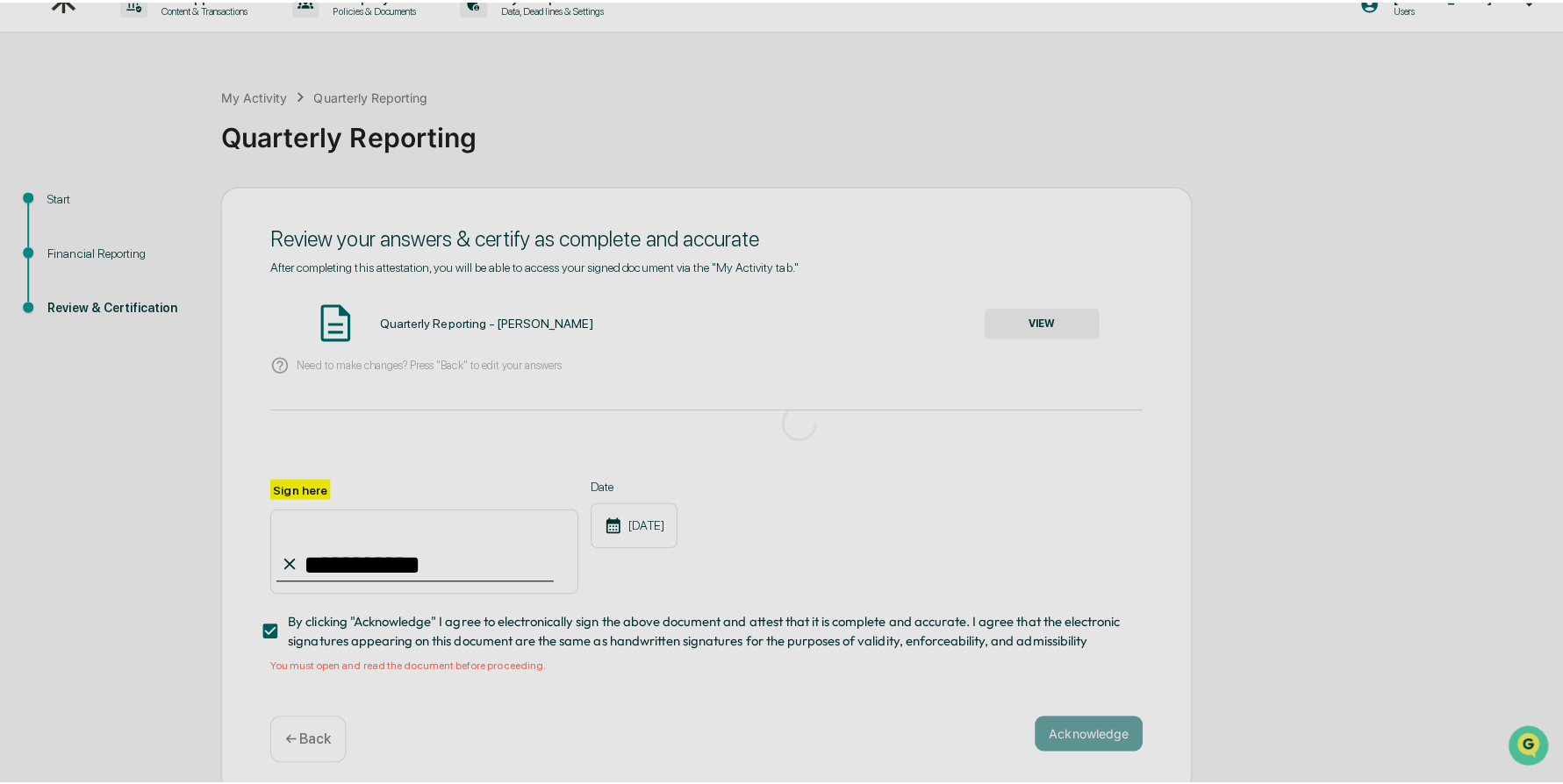
scroll to position [0, 0]
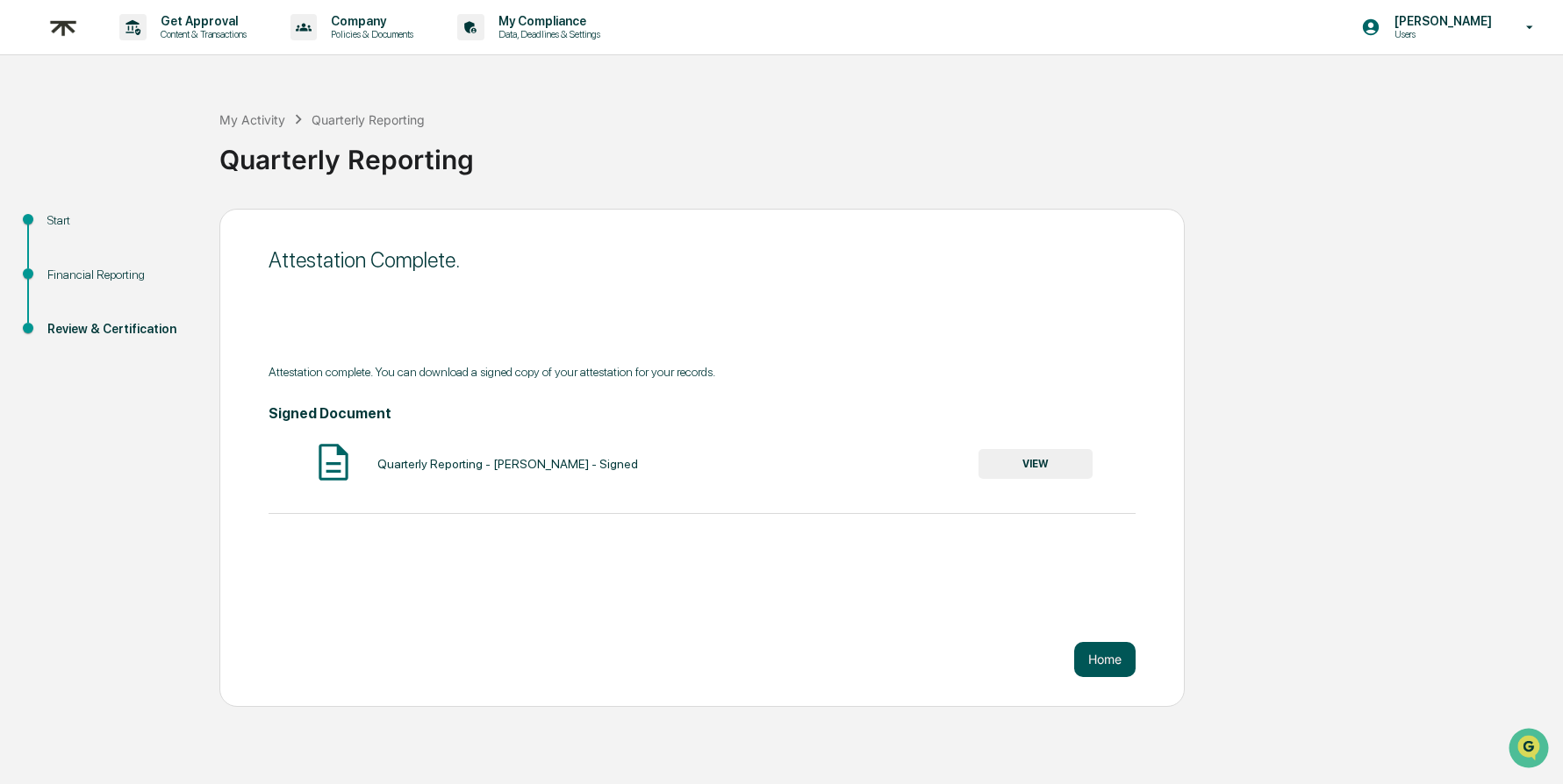
click at [1119, 667] on button "Home" at bounding box center [1105, 659] width 62 height 35
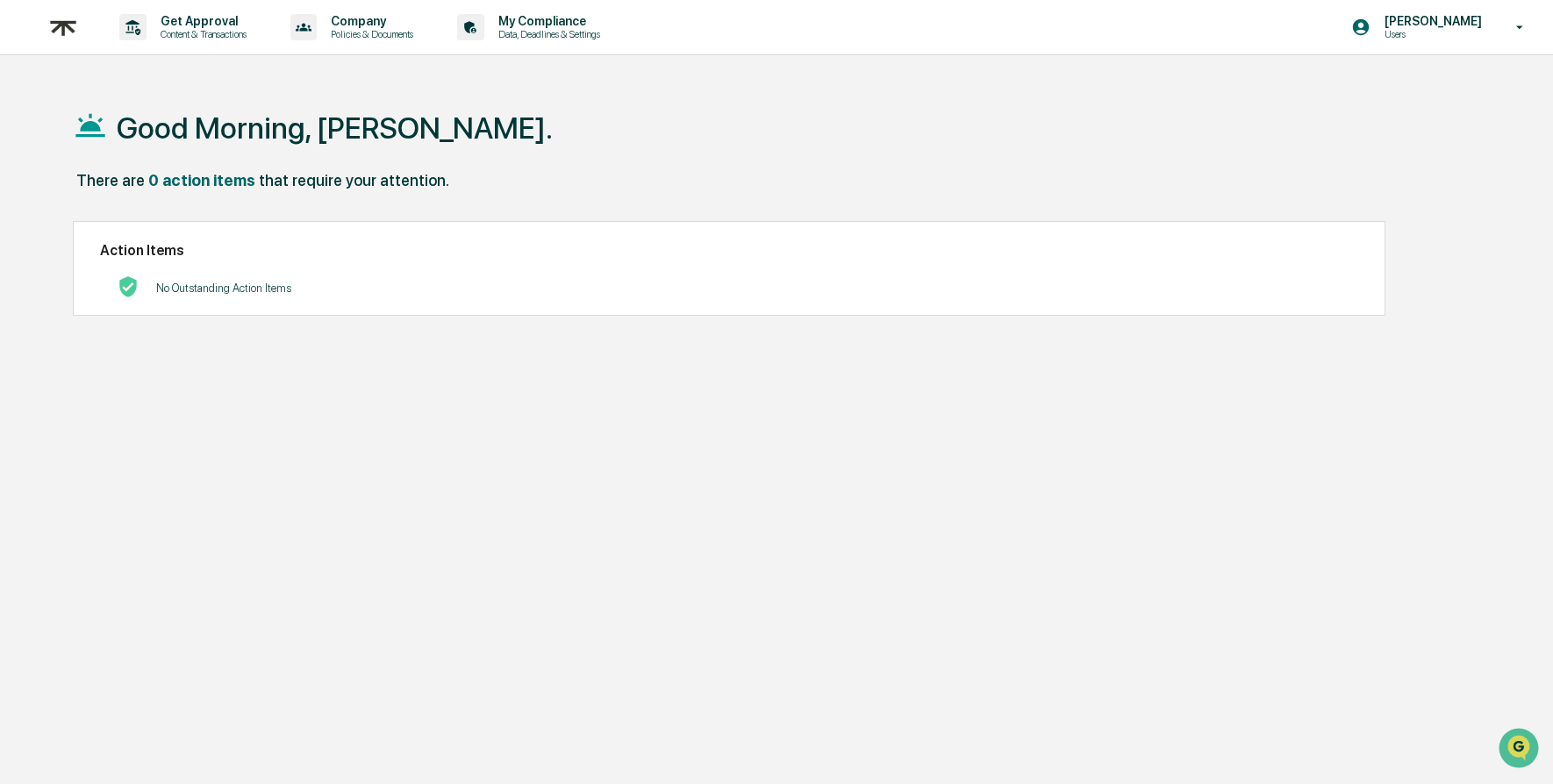
click at [705, 111] on div "Good Morning, [PERSON_NAME]." at bounding box center [771, 128] width 1398 height 88
click at [1454, 21] on p "[PERSON_NAME]" at bounding box center [1431, 20] width 120 height 14
click at [1370, 95] on li "Logout" at bounding box center [1426, 88] width 246 height 32
